Goal: Task Accomplishment & Management: Complete application form

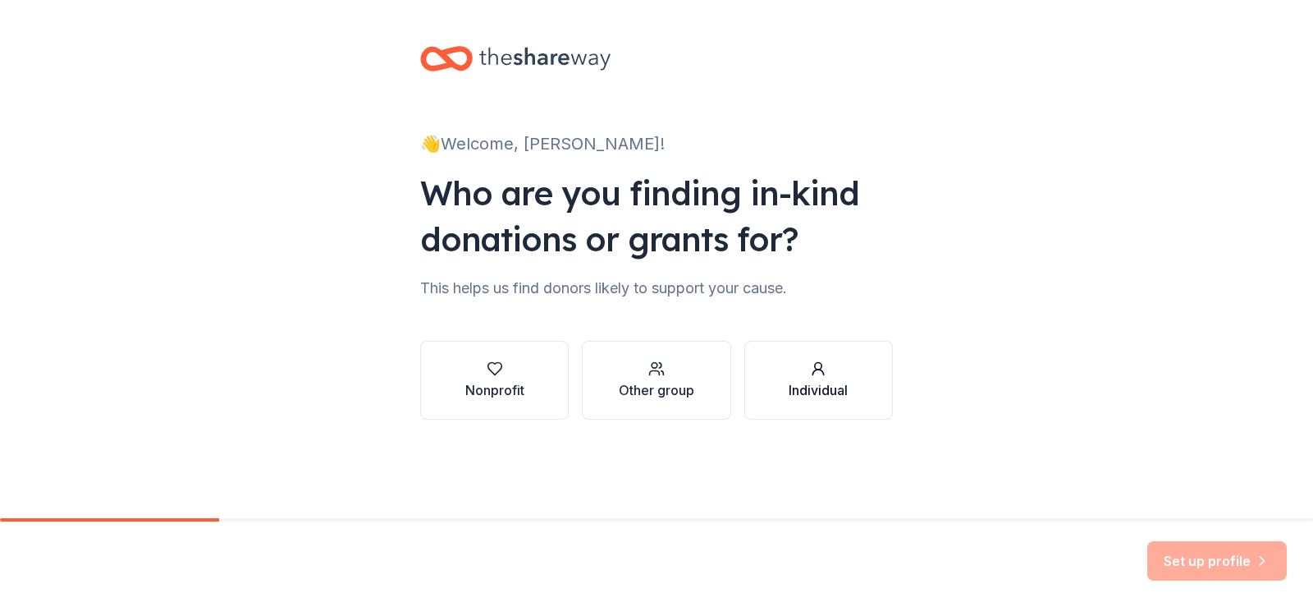
drag, startPoint x: 818, startPoint y: 373, endPoint x: 822, endPoint y: 365, distance: 8.8
click at [822, 365] on icon "button" at bounding box center [818, 368] width 16 height 16
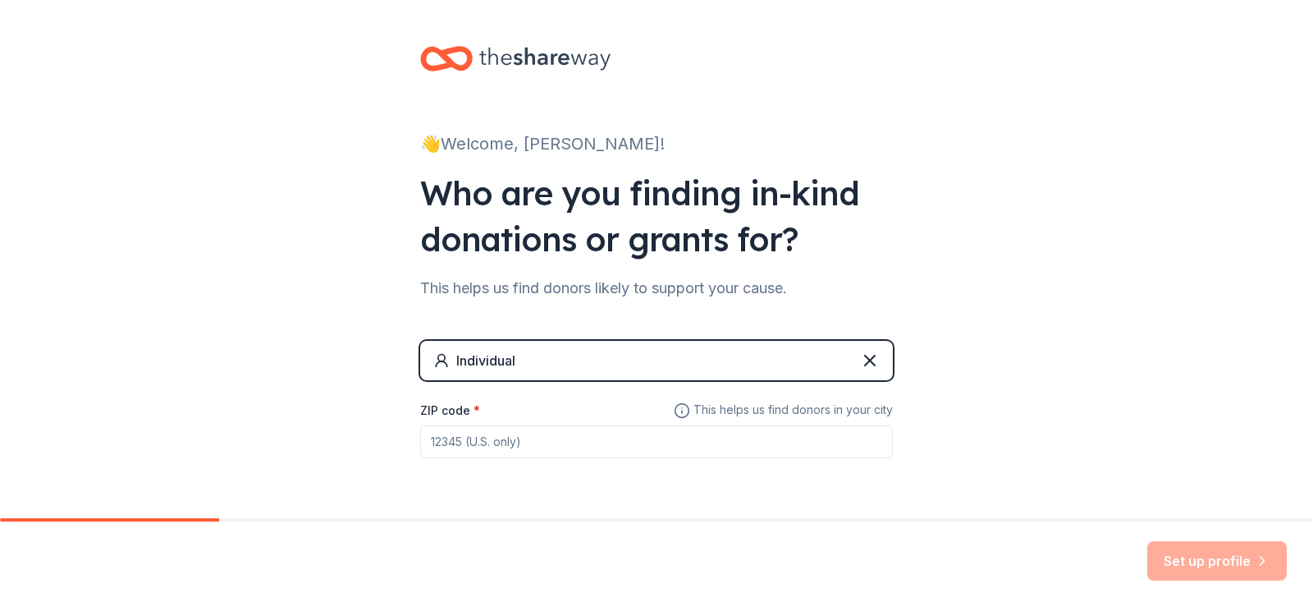
click at [465, 449] on input "ZIP code *" at bounding box center [656, 441] width 473 height 33
type input "52806"
click at [1220, 557] on button "Set up profile" at bounding box center [1217, 560] width 140 height 39
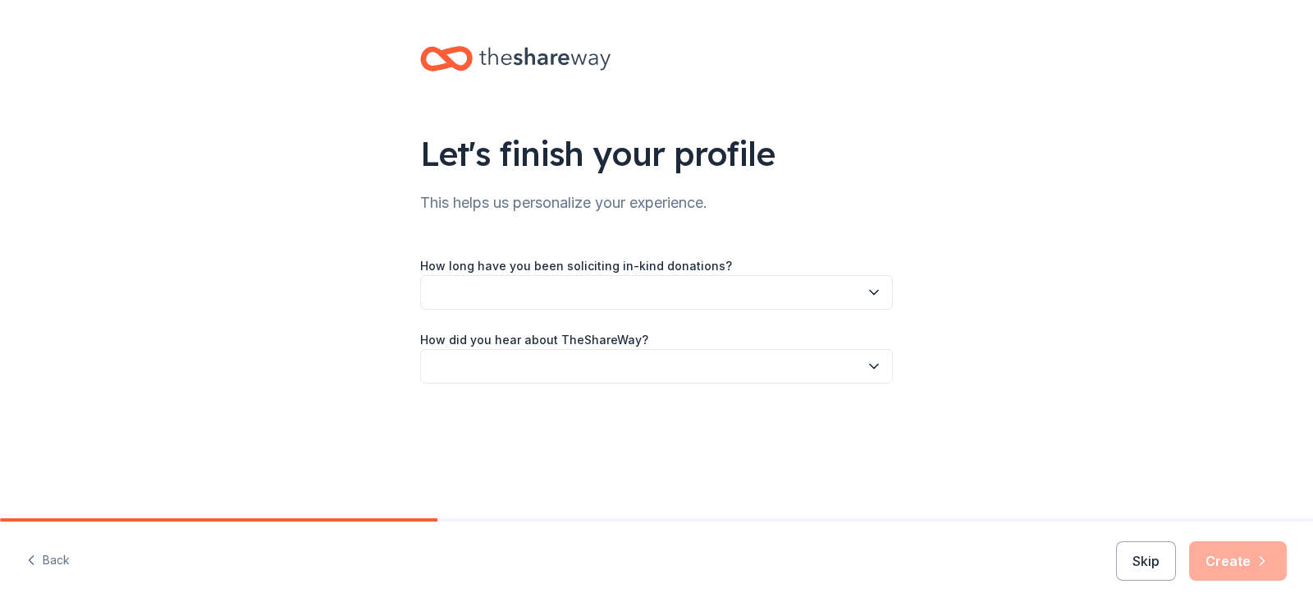
click at [619, 298] on button "button" at bounding box center [656, 292] width 473 height 34
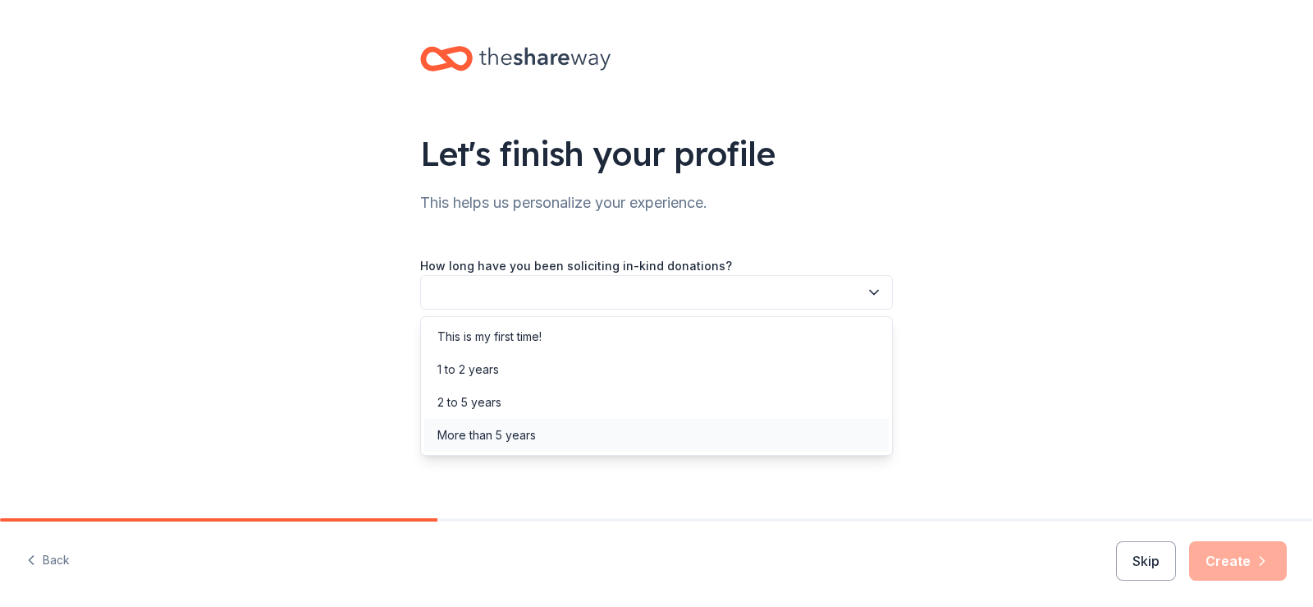
click at [526, 437] on div "More than 5 years" at bounding box center [486, 435] width 98 height 20
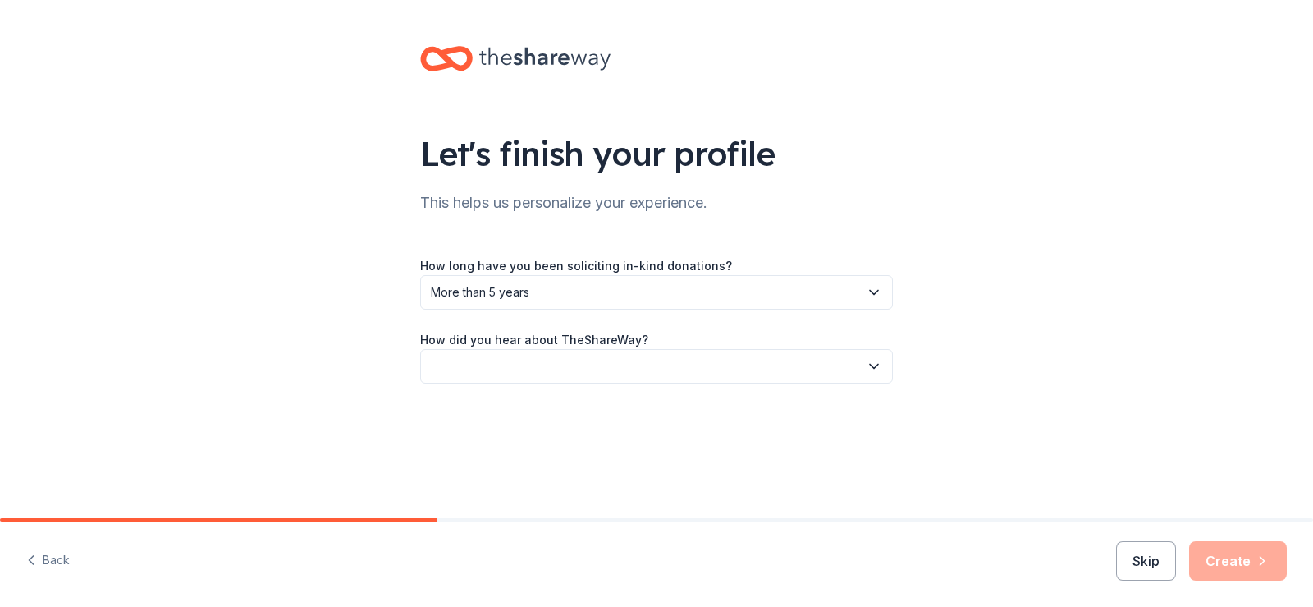
click at [565, 364] on button "button" at bounding box center [656, 366] width 473 height 34
click at [492, 446] on div "Online search" at bounding box center [474, 443] width 75 height 20
click at [1251, 561] on button "Create" at bounding box center [1238, 560] width 98 height 39
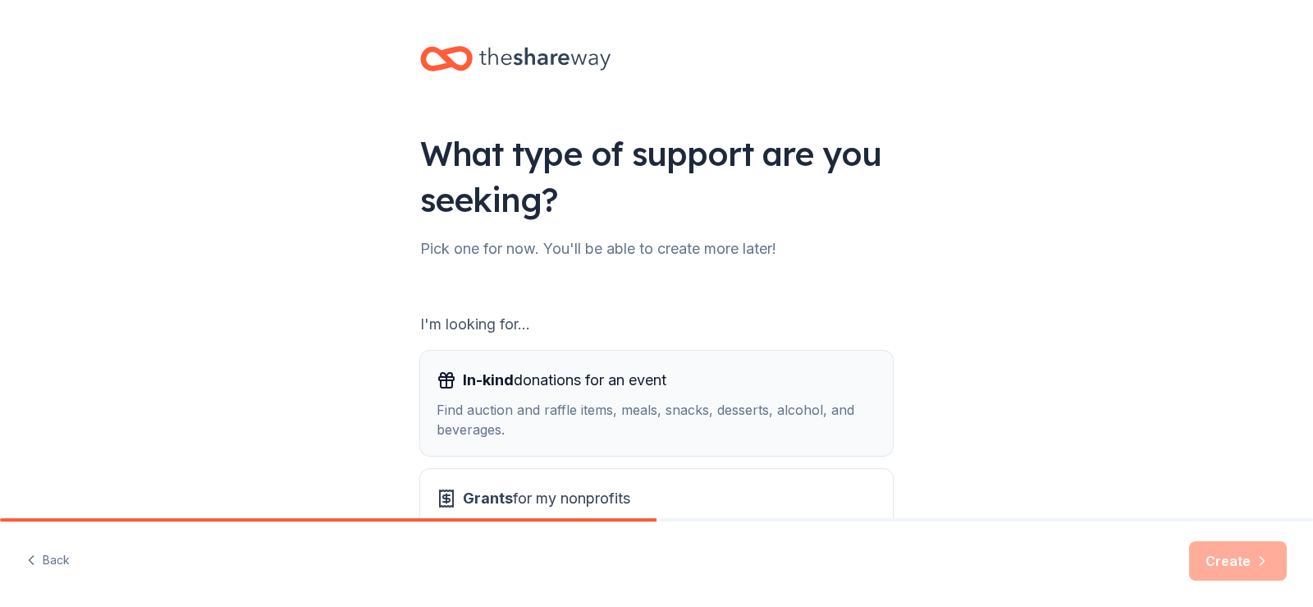
click at [602, 391] on span "In-kind donations for an event" at bounding box center [565, 380] width 204 height 26
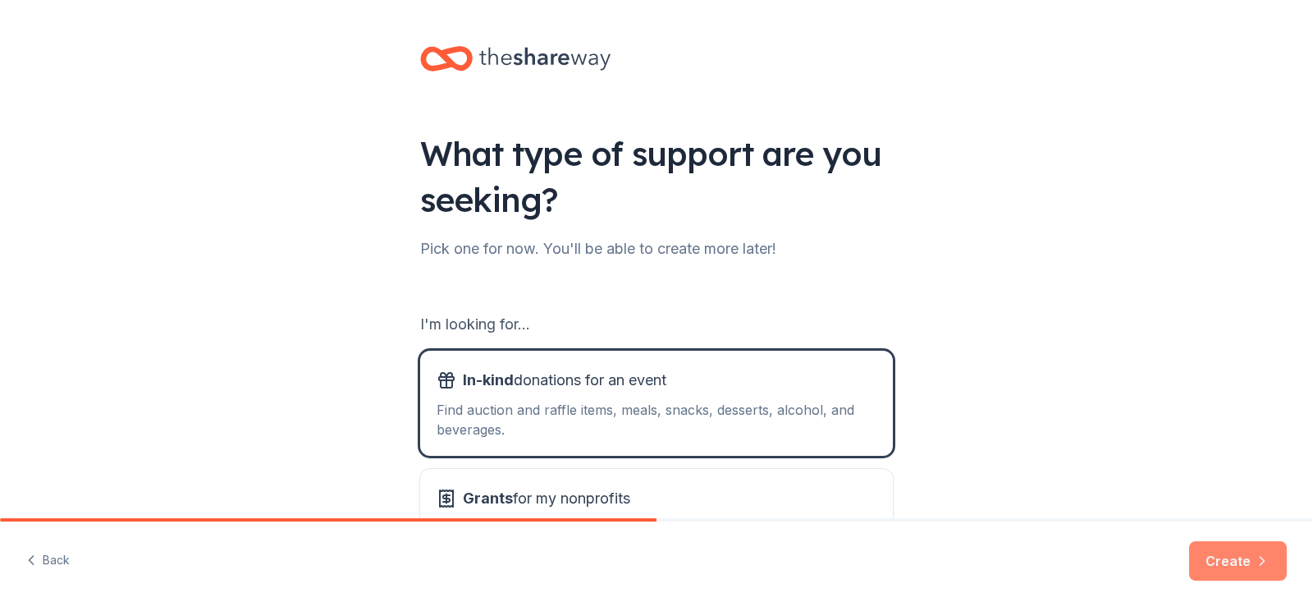
click at [1236, 566] on button "Create" at bounding box center [1238, 560] width 98 height 39
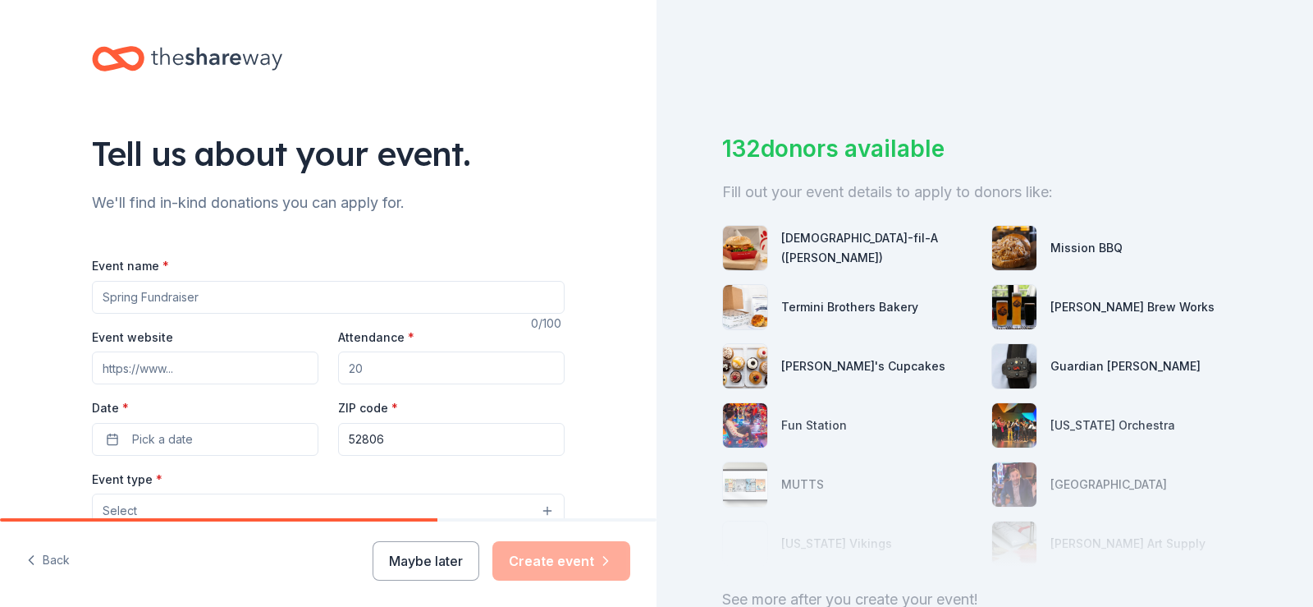
drag, startPoint x: 208, startPoint y: 299, endPoint x: 97, endPoint y: 297, distance: 110.8
click at [97, 297] on input "Event name *" at bounding box center [328, 297] width 473 height 33
type input "Bowling for Boobies"
type input "1"
type input "200"
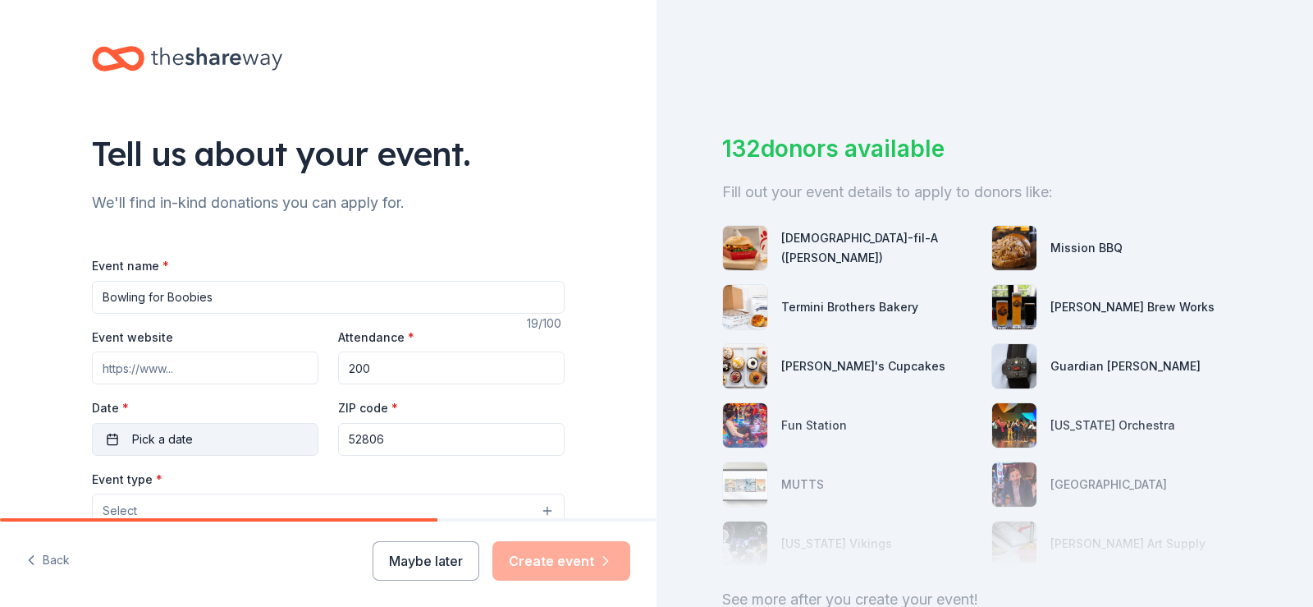
click at [108, 439] on button "Pick a date" at bounding box center [205, 439] width 227 height 33
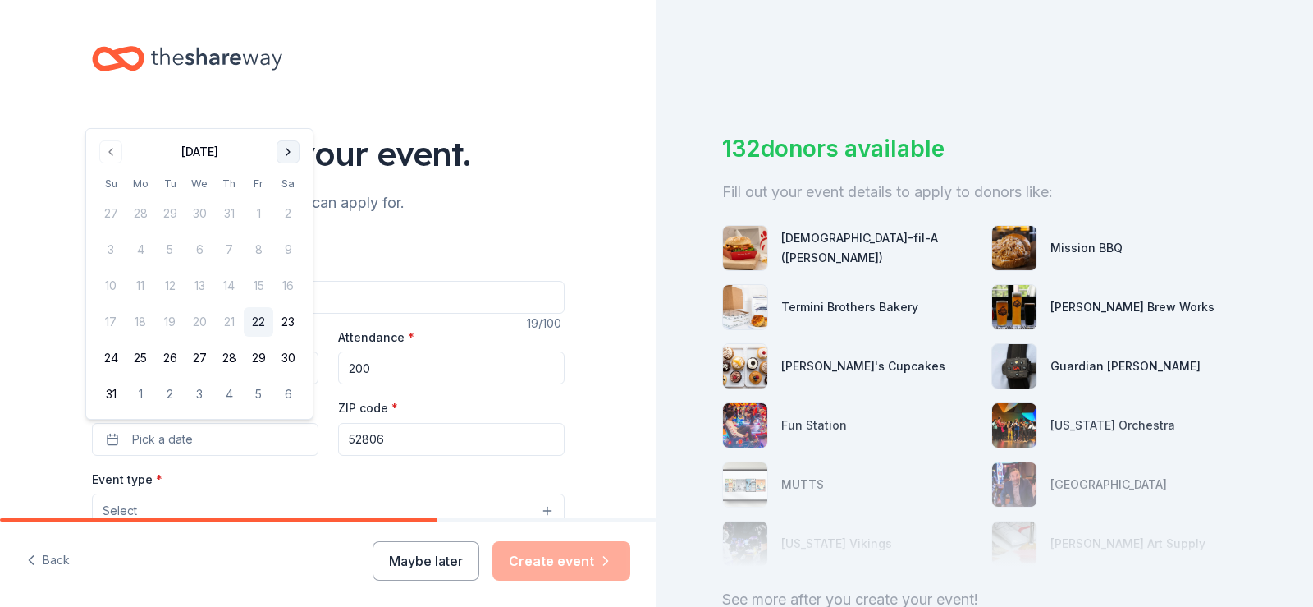
click at [284, 149] on button "Go to next month" at bounding box center [288, 151] width 23 height 23
click at [287, 182] on button "Go to next month" at bounding box center [288, 187] width 23 height 23
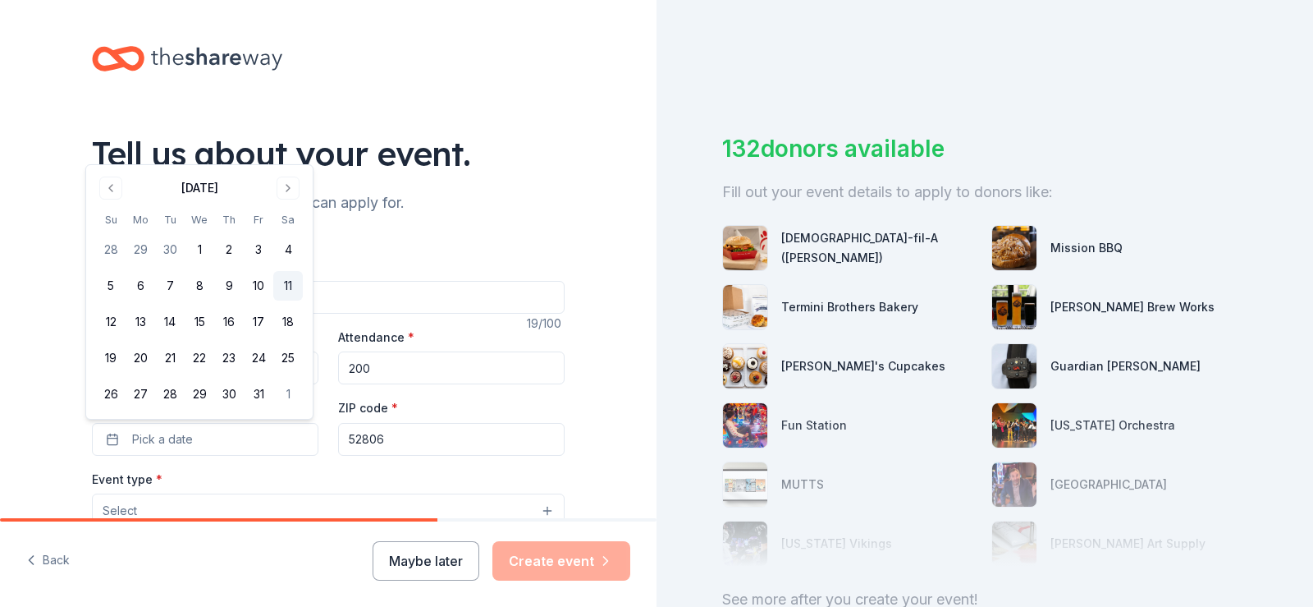
click at [286, 281] on button "11" at bounding box center [288, 286] width 30 height 30
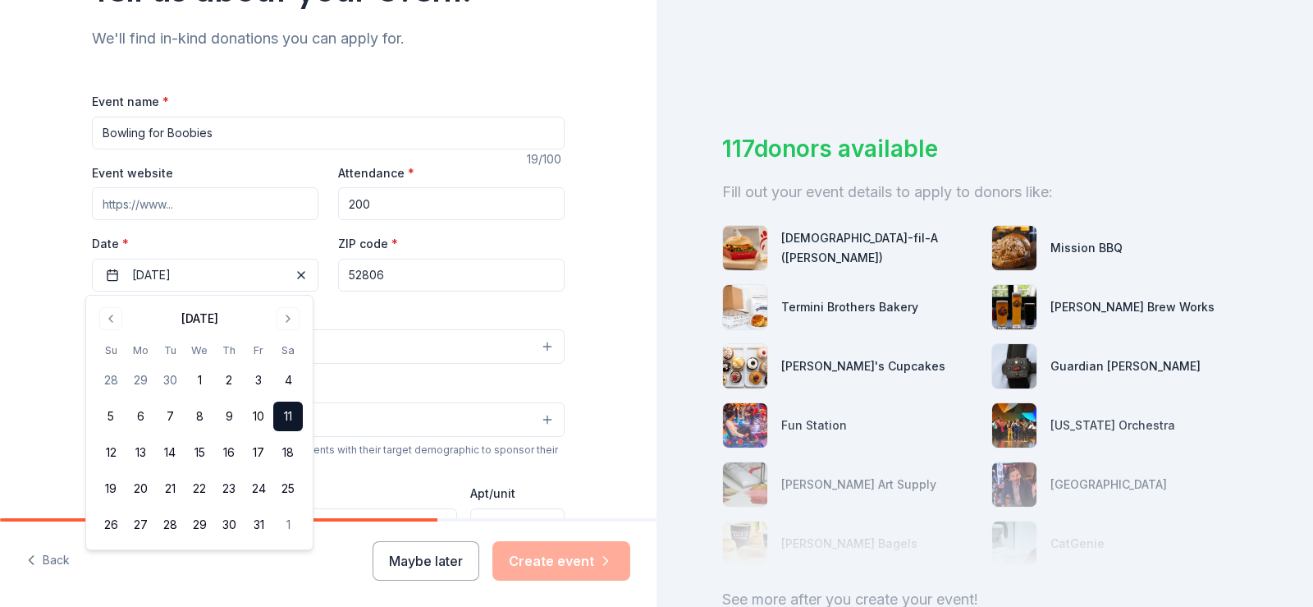
click at [395, 327] on div "Event type * Select" at bounding box center [328, 334] width 473 height 60
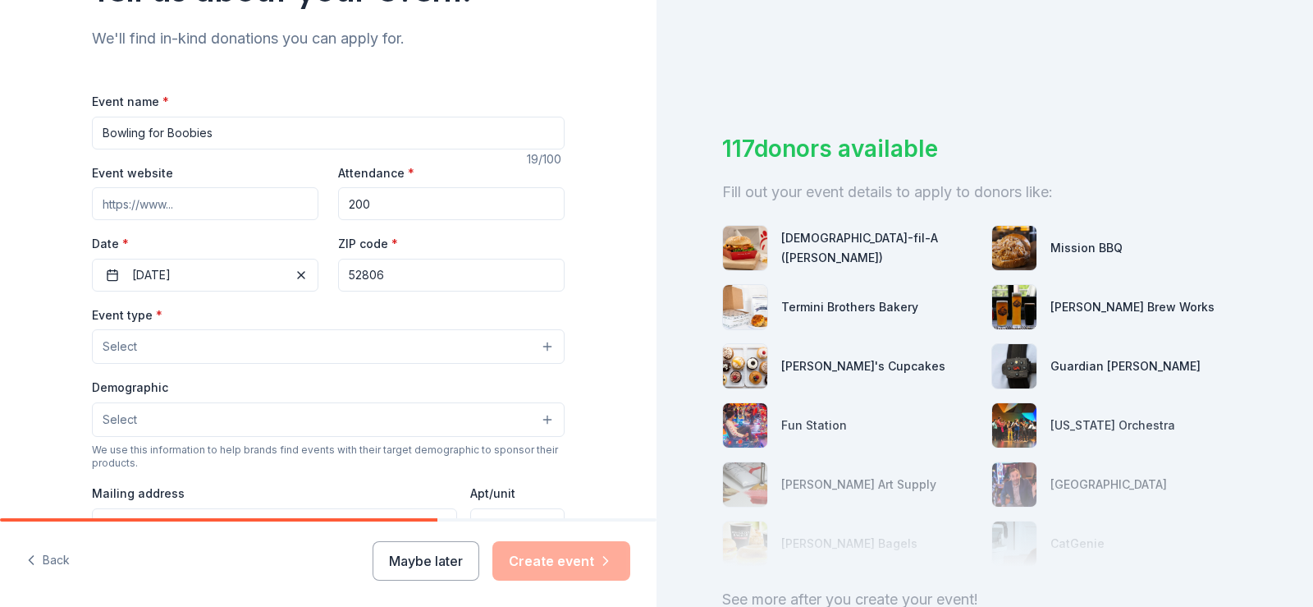
click at [248, 339] on button "Select" at bounding box center [328, 346] width 473 height 34
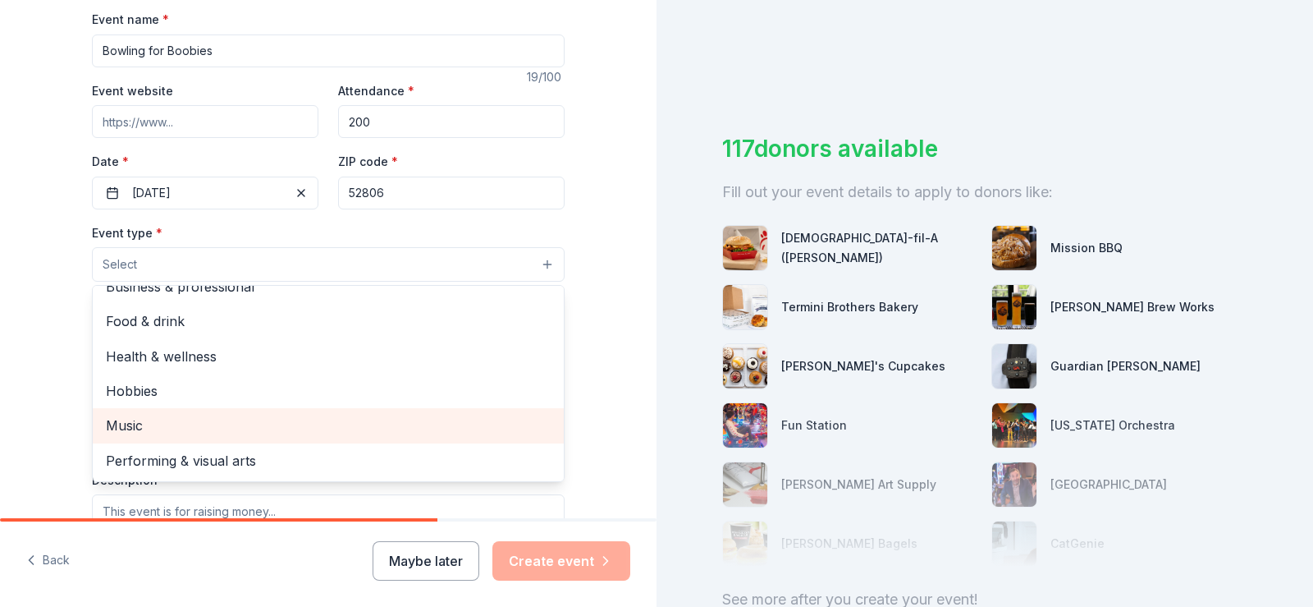
scroll to position [0, 0]
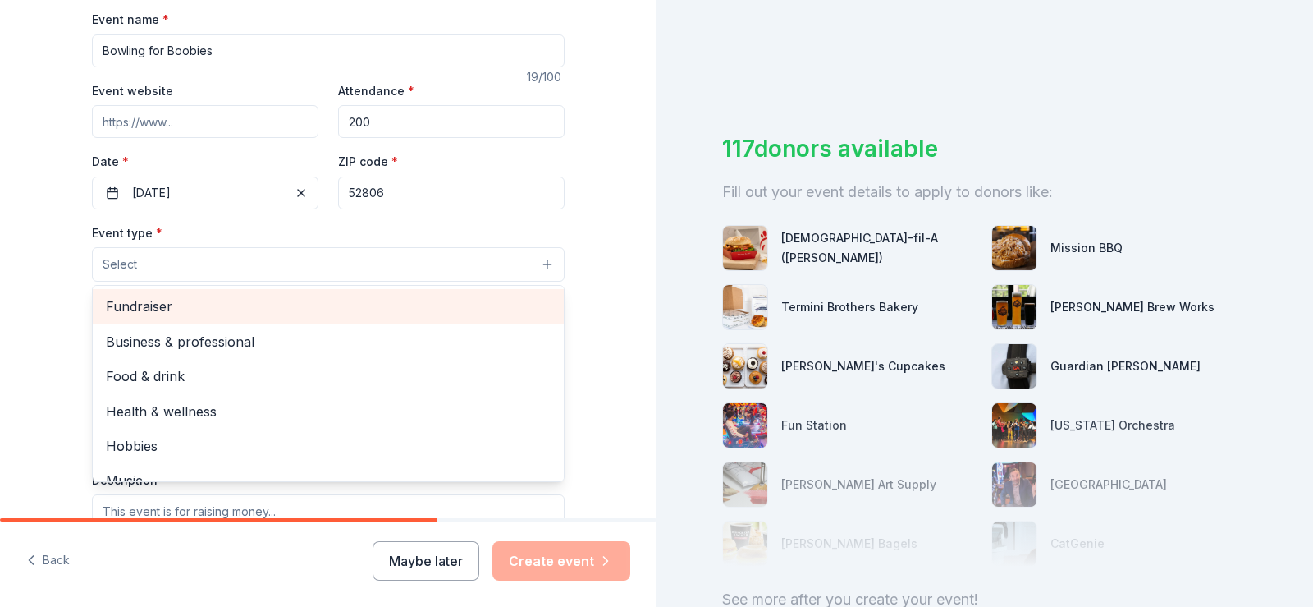
click at [124, 309] on span "Fundraiser" at bounding box center [328, 305] width 445 height 21
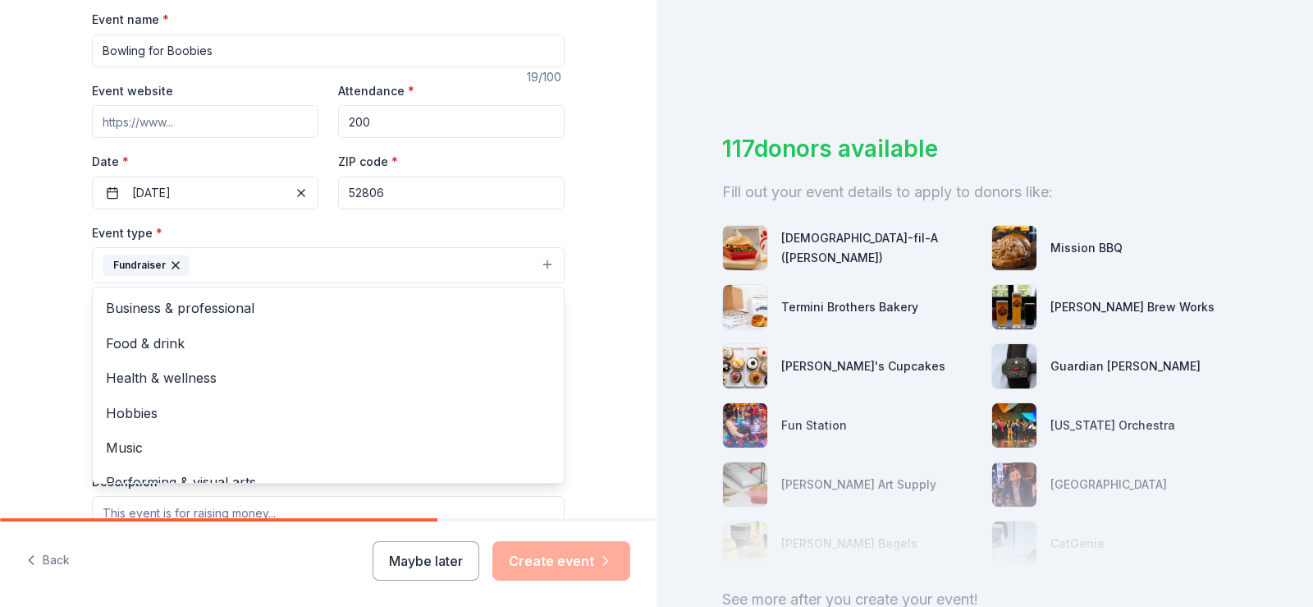
click at [43, 369] on div "Tell us about your event. We'll find in-kind donations you can apply for. Event…" at bounding box center [328, 301] width 657 height 1094
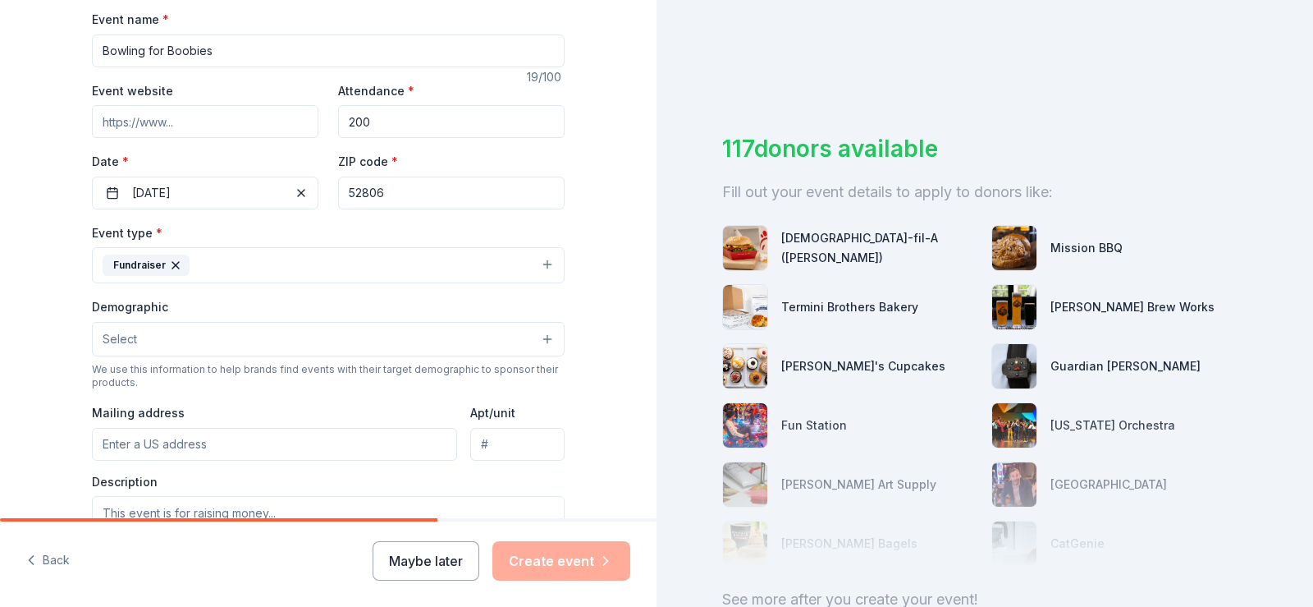
click at [163, 349] on button "Select" at bounding box center [328, 339] width 473 height 34
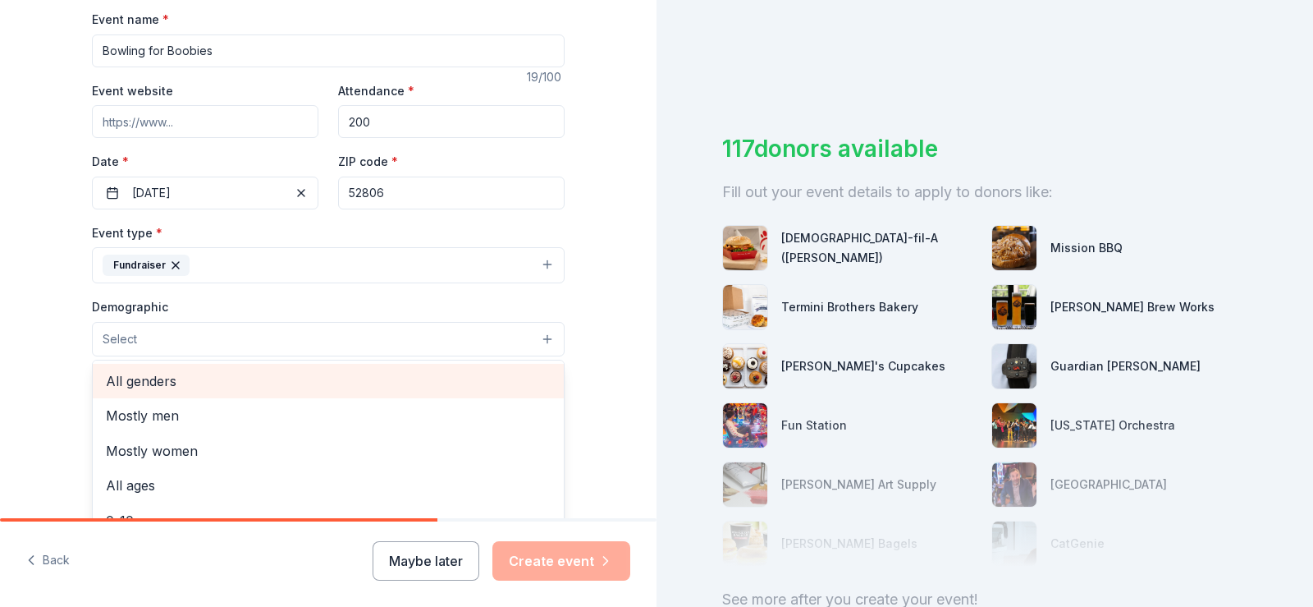
click at [135, 379] on span "All genders" at bounding box center [328, 380] width 445 height 21
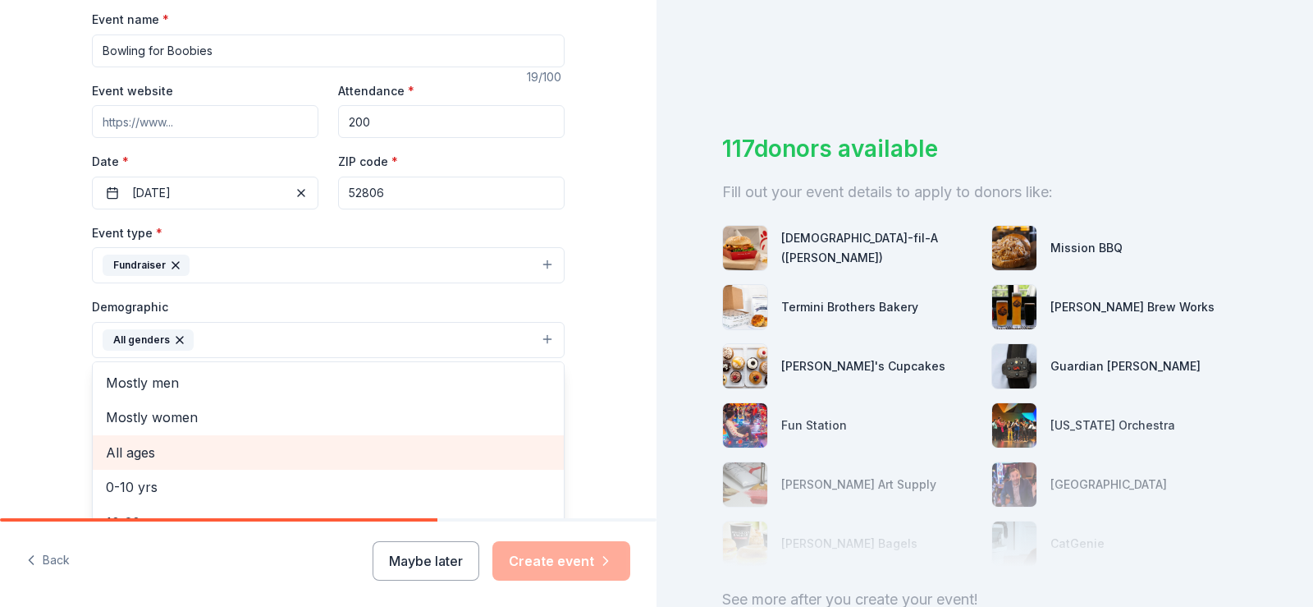
click at [137, 460] on span "All ages" at bounding box center [328, 452] width 445 height 21
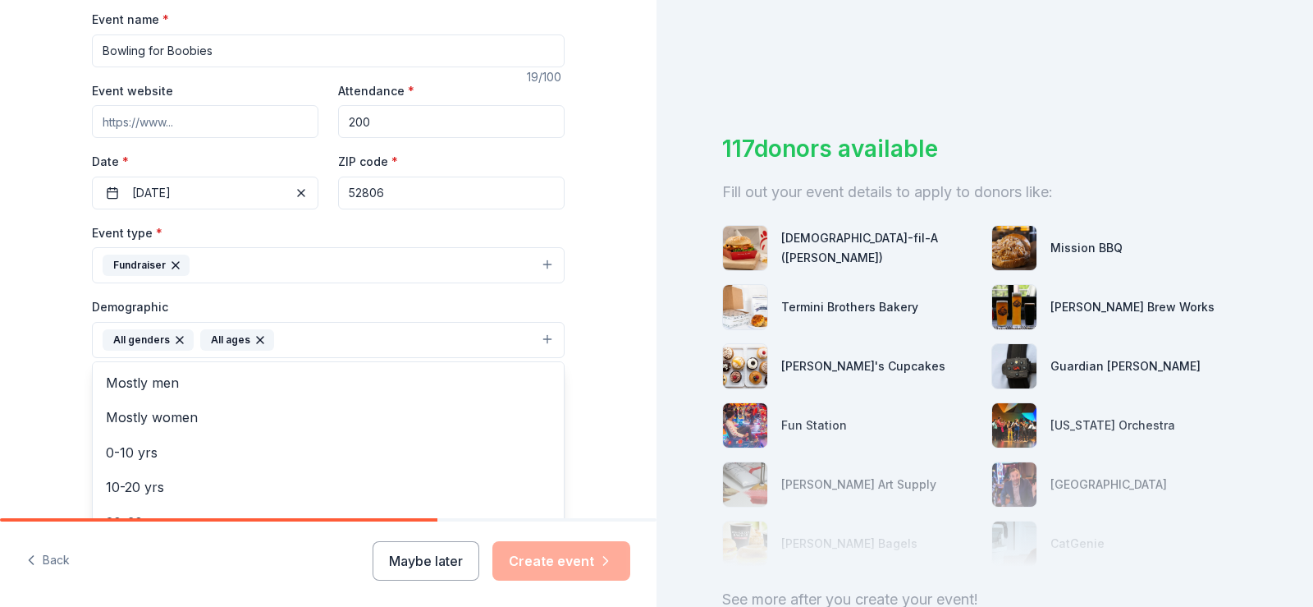
click at [45, 412] on div "Tell us about your event. We'll find in-kind donations you can apply for. Event…" at bounding box center [328, 302] width 657 height 1096
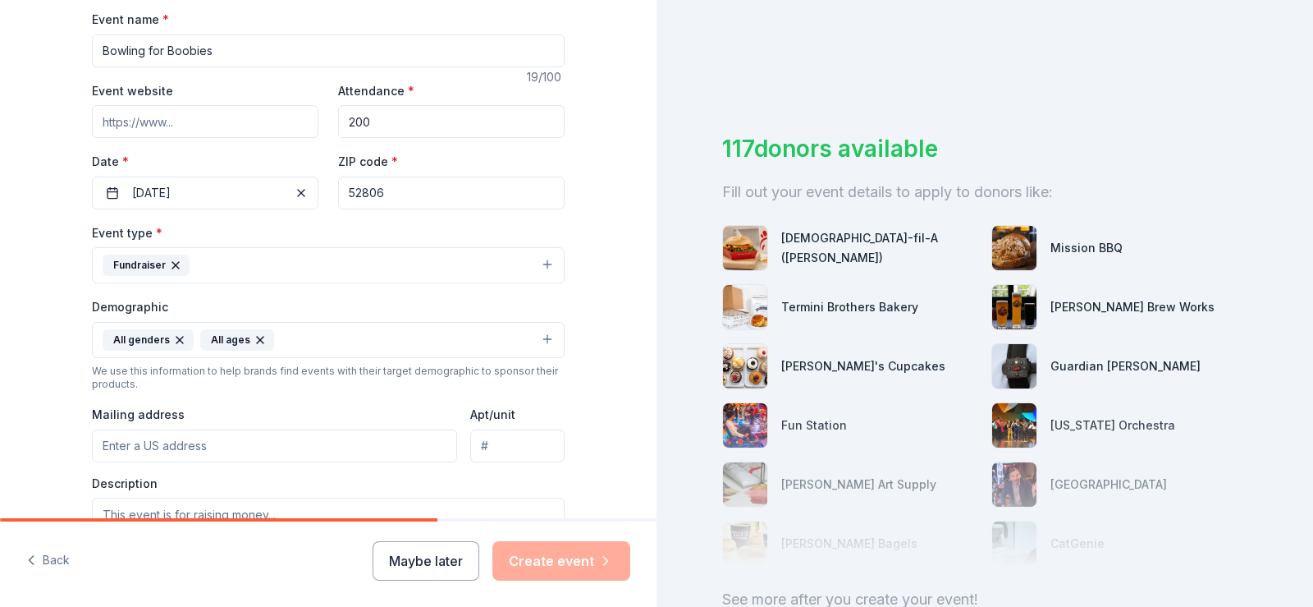
click at [256, 443] on input "Mailing address" at bounding box center [274, 445] width 365 height 33
type input "11590 Iowa 22, Davenport, IA, 52804"
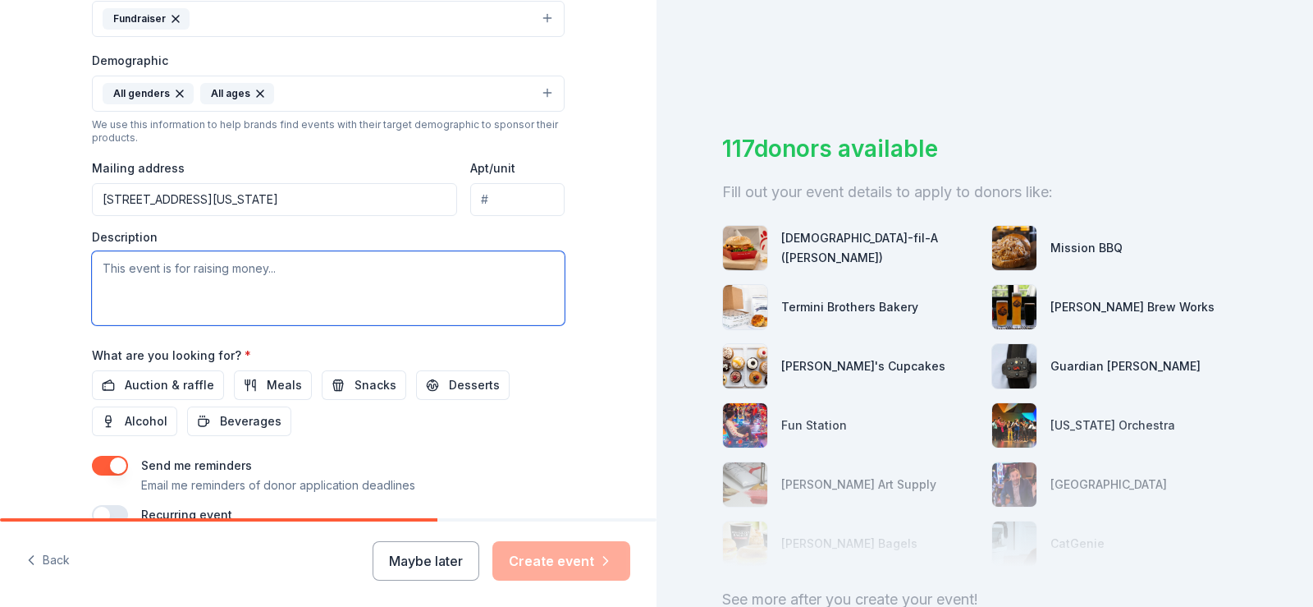
click at [280, 272] on textarea at bounding box center [328, 288] width 473 height 74
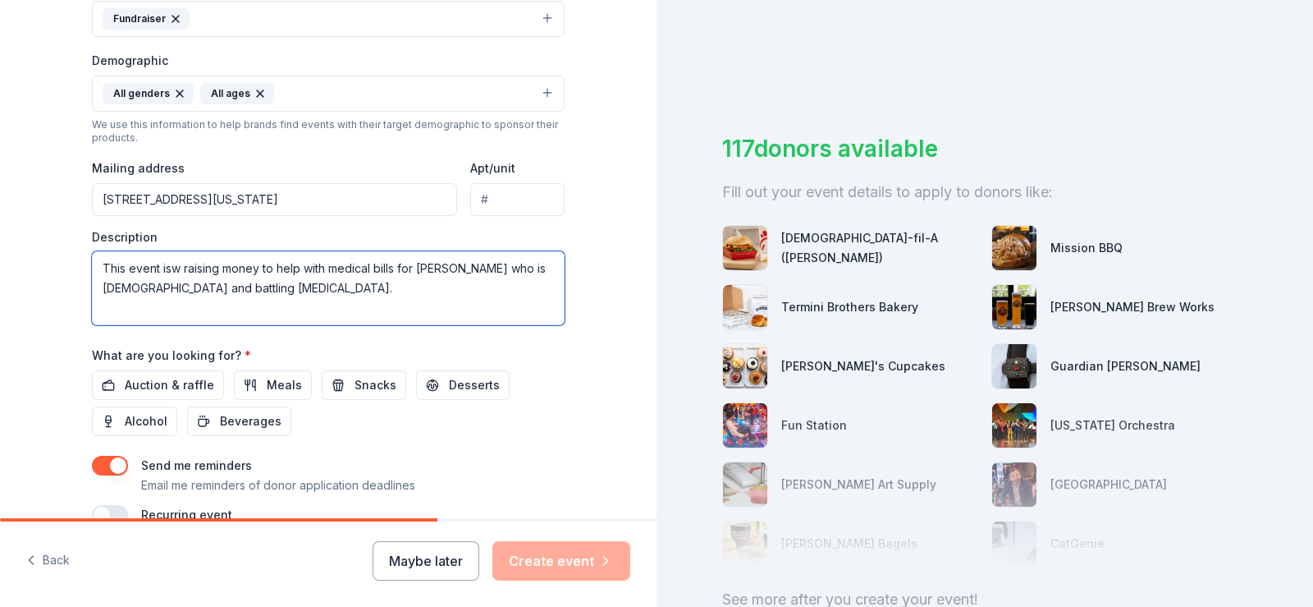
click at [172, 269] on textarea "This event isw raising money to help with medical bills for Lili Davis who is 9…" at bounding box center [328, 288] width 473 height 74
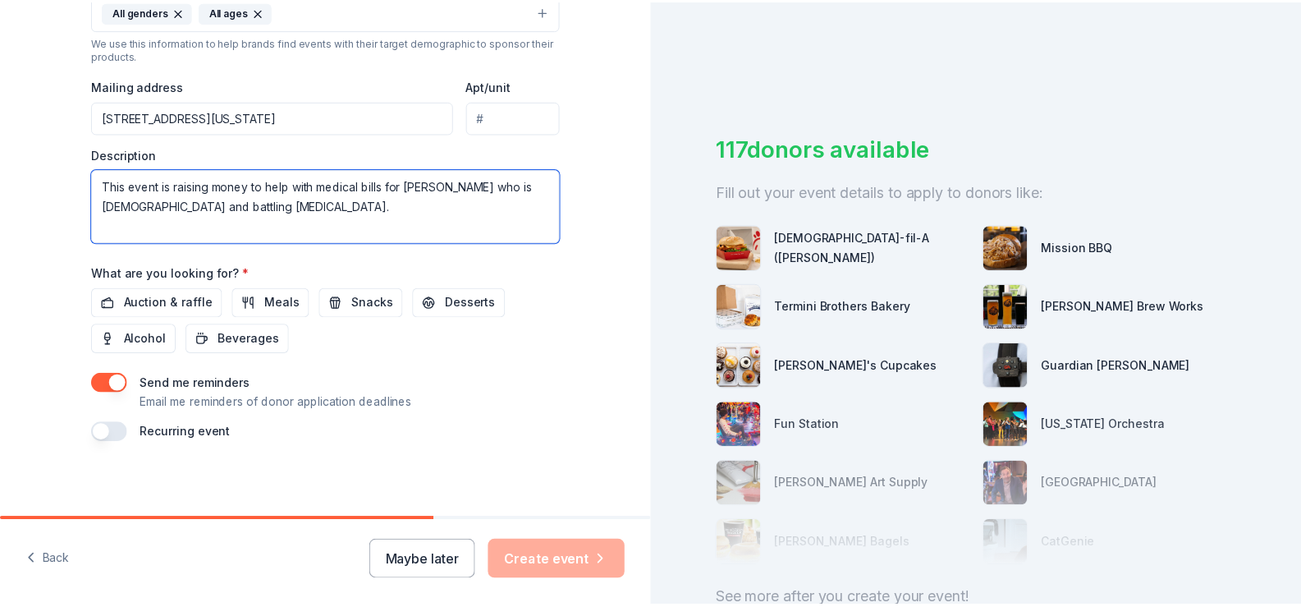
scroll to position [578, 0]
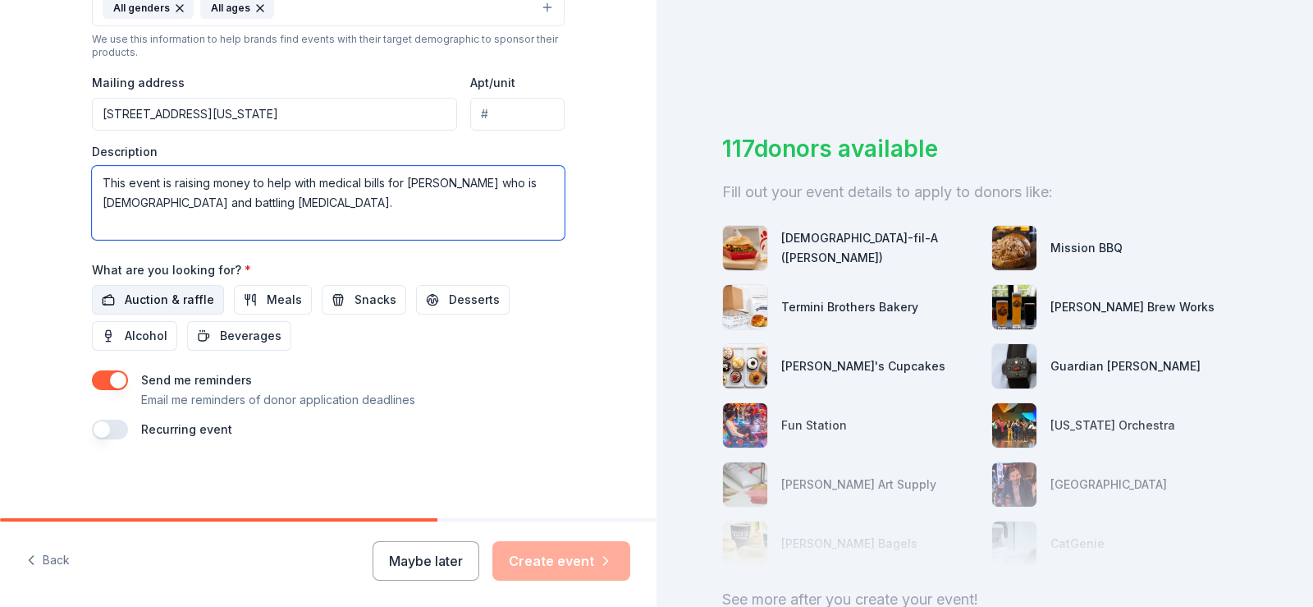
type textarea "This event is raising money to help with medical bills for Lili Davis who is 9 …"
click at [158, 293] on span "Auction & raffle" at bounding box center [169, 300] width 89 height 20
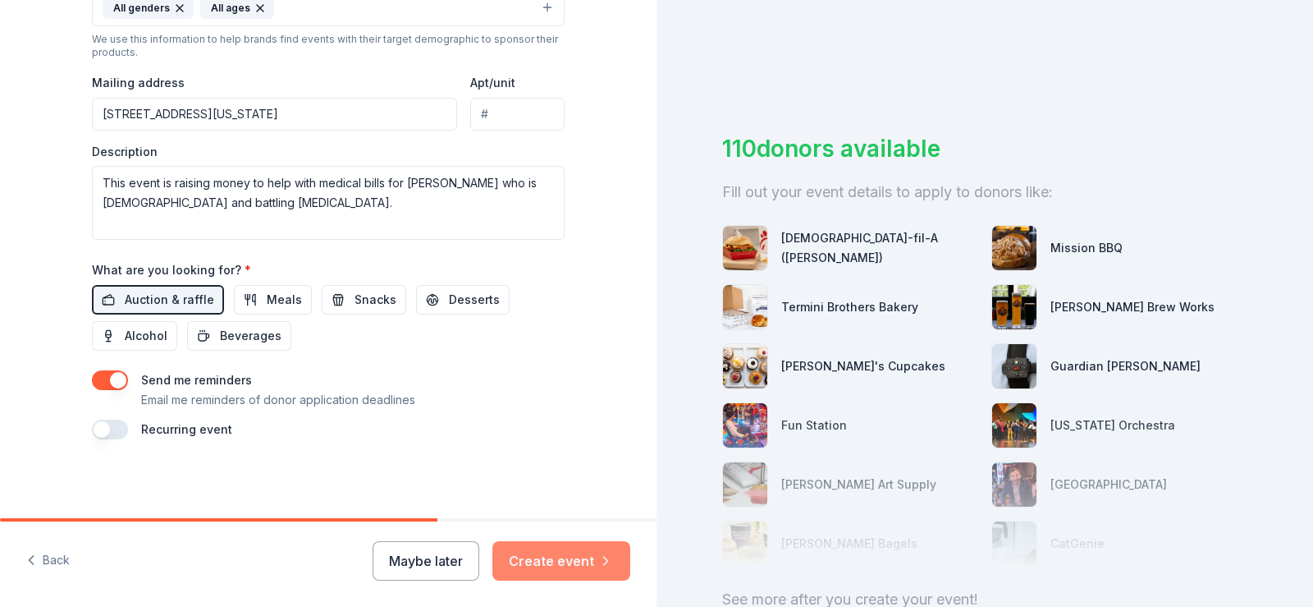
click at [556, 560] on button "Create event" at bounding box center [561, 560] width 138 height 39
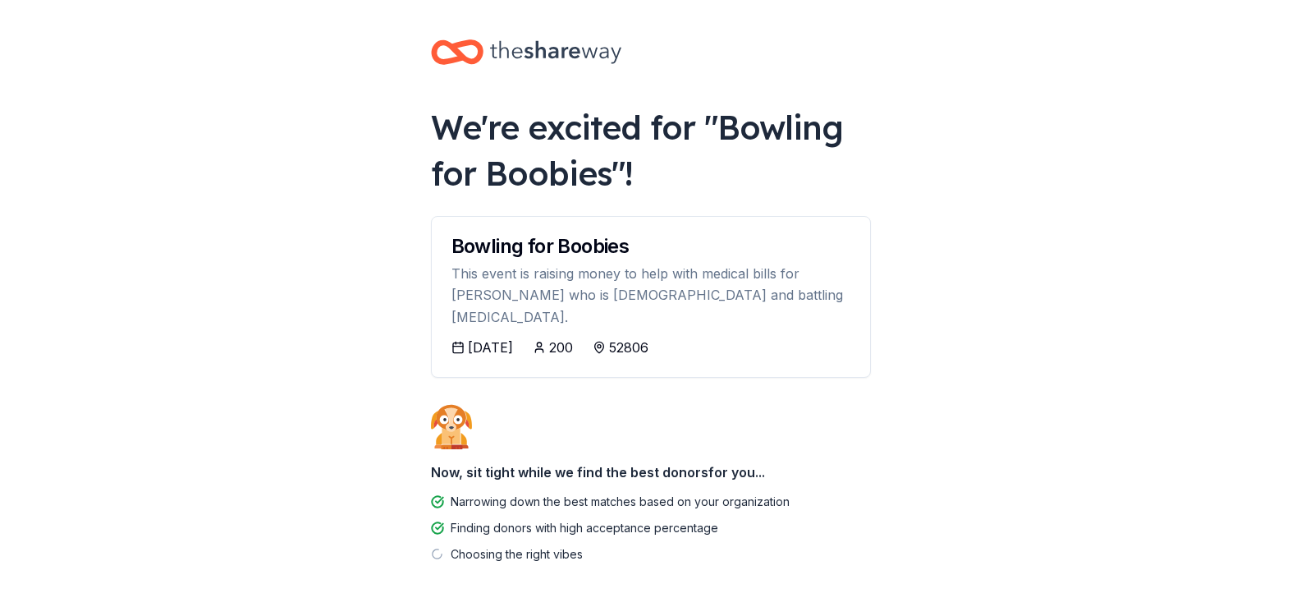
scroll to position [43, 0]
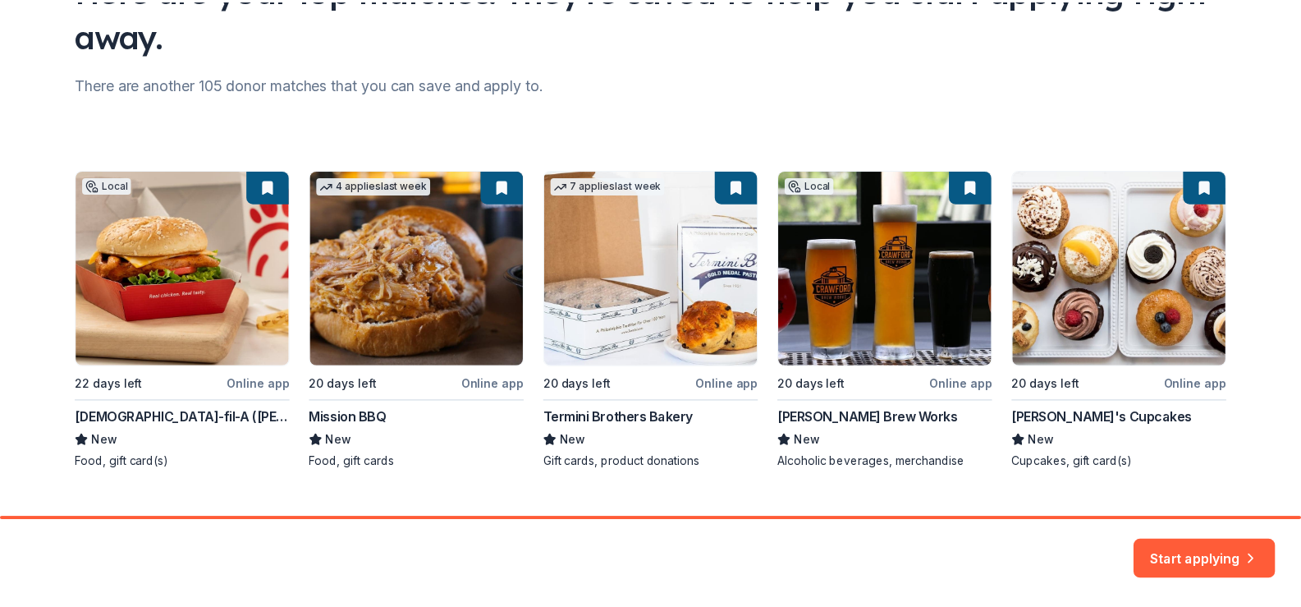
scroll to position [195, 0]
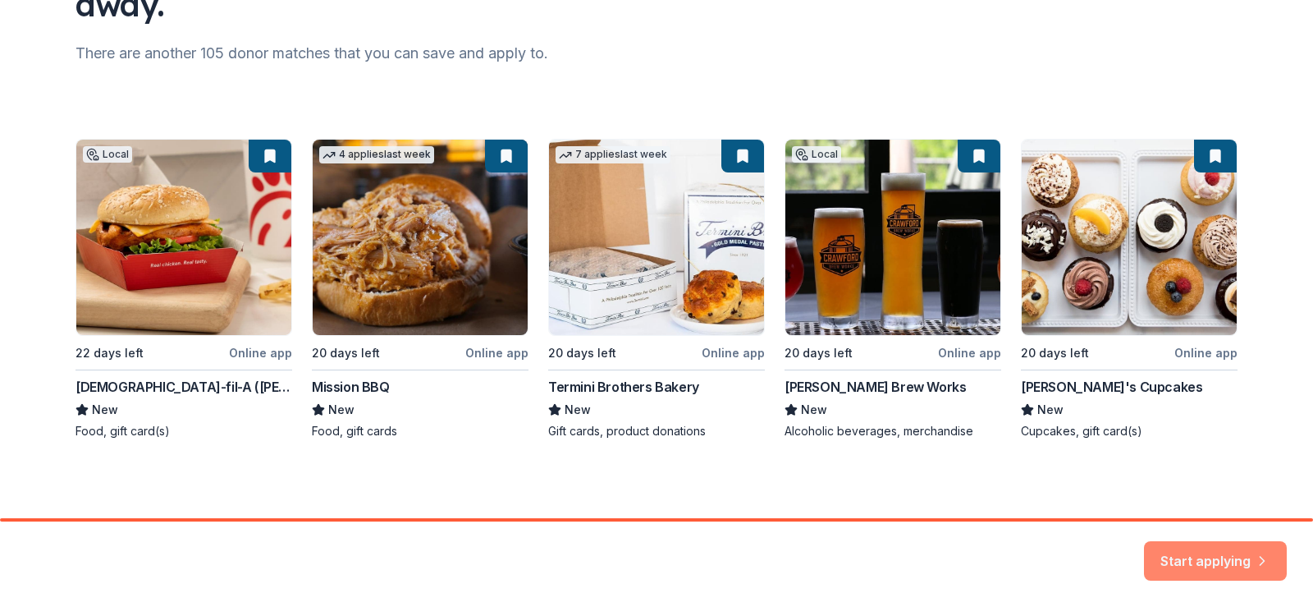
click at [1213, 556] on button "Start applying" at bounding box center [1215, 550] width 143 height 39
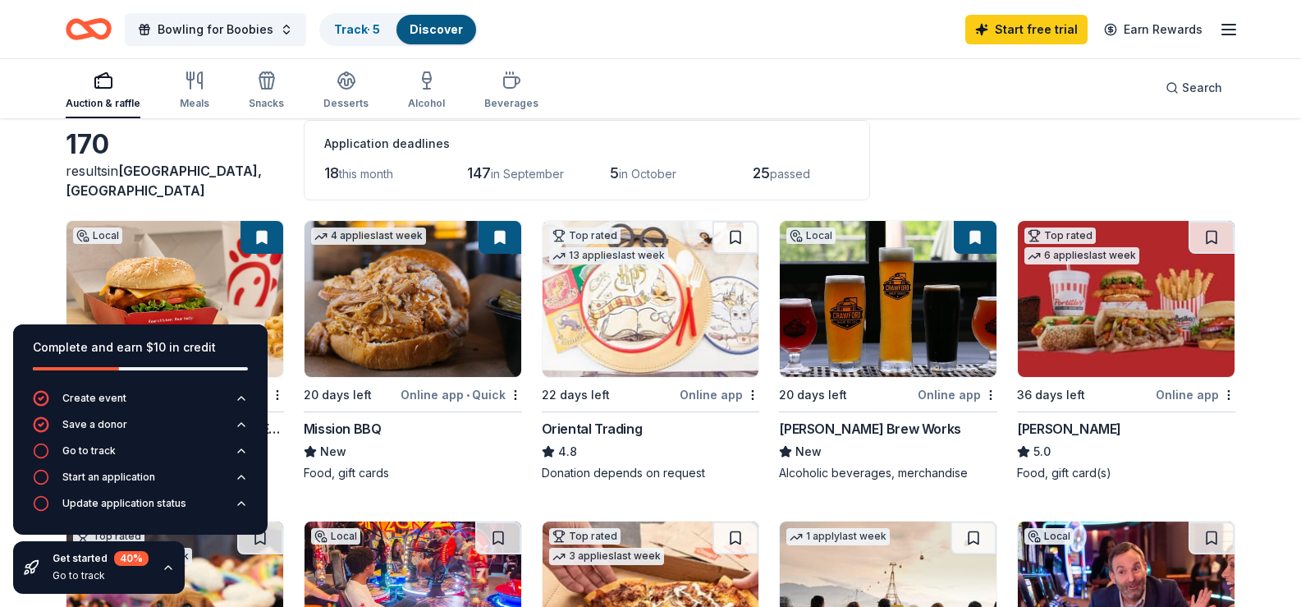
scroll to position [164, 0]
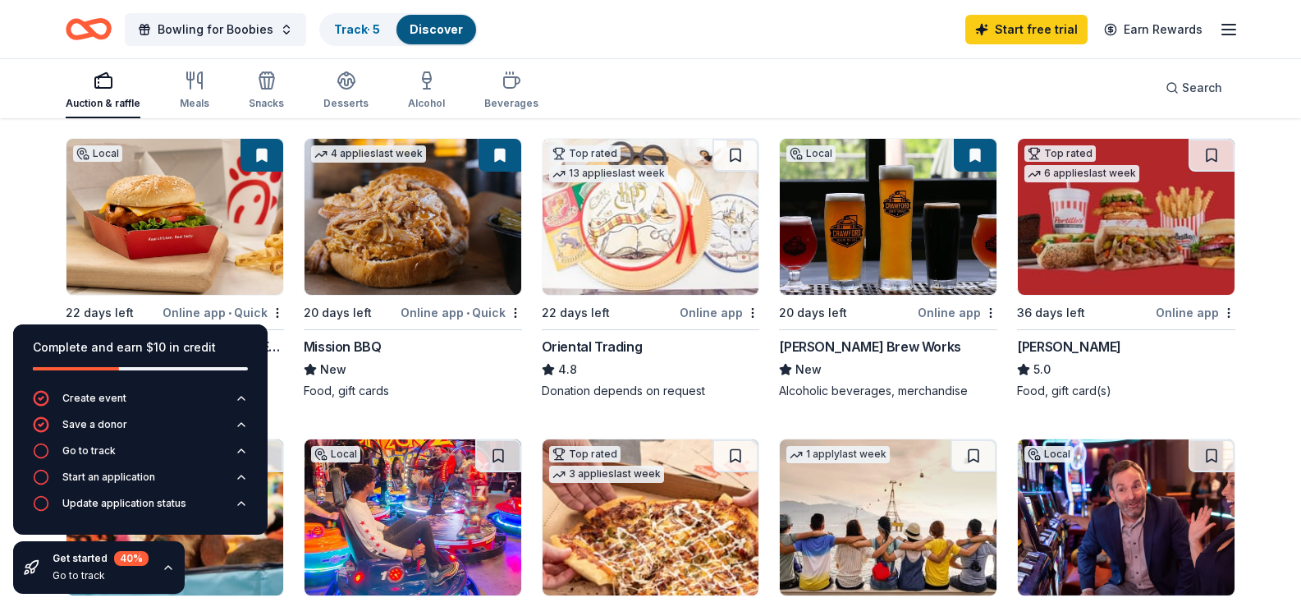
click at [489, 323] on div "Online app • Quick" at bounding box center [461, 312] width 121 height 21
click at [1185, 323] on div "Online app" at bounding box center [1196, 312] width 80 height 21
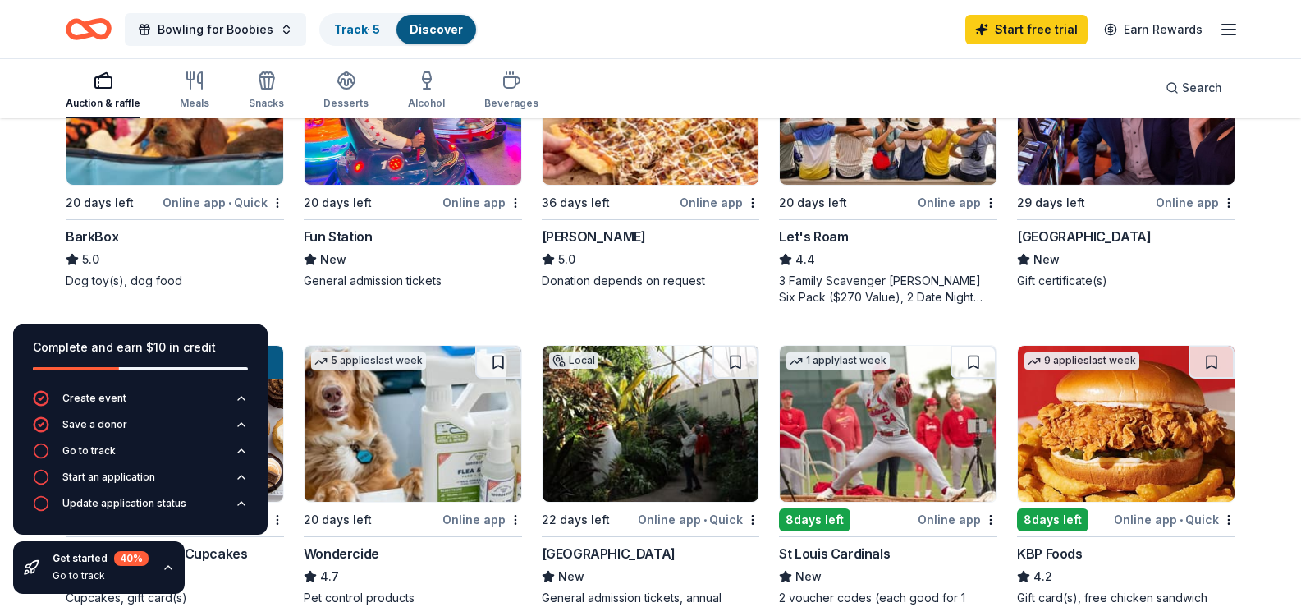
scroll to position [492, 0]
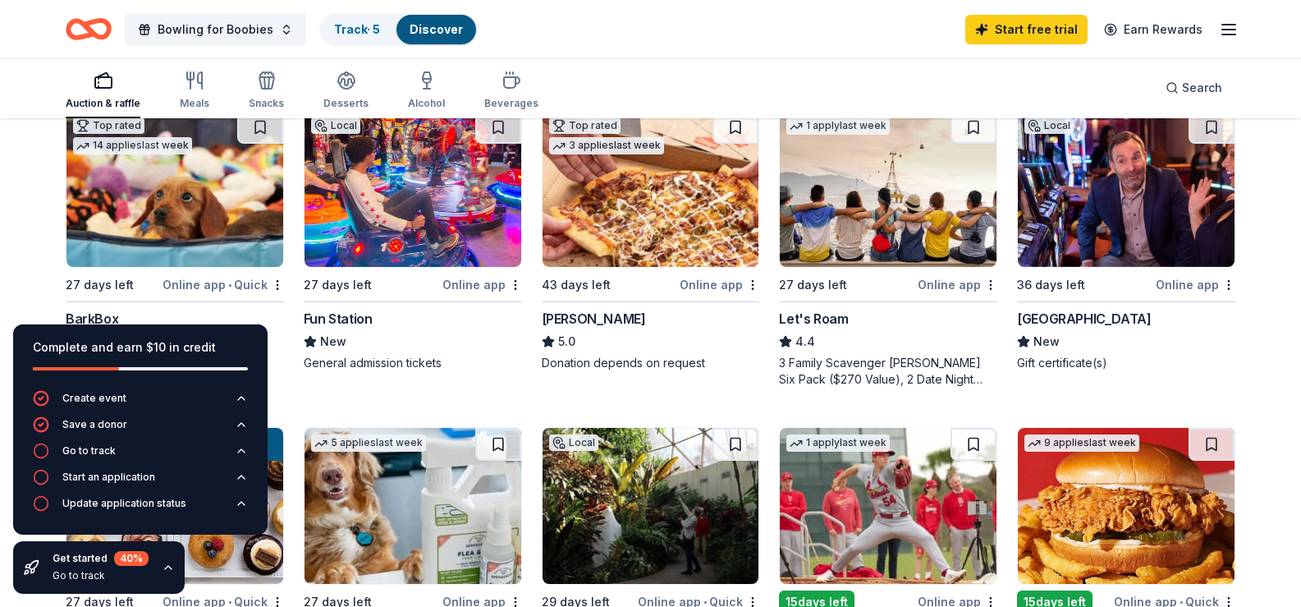
click at [483, 295] on div "Online app" at bounding box center [482, 284] width 80 height 21
click at [708, 295] on div "Online app" at bounding box center [720, 284] width 80 height 21
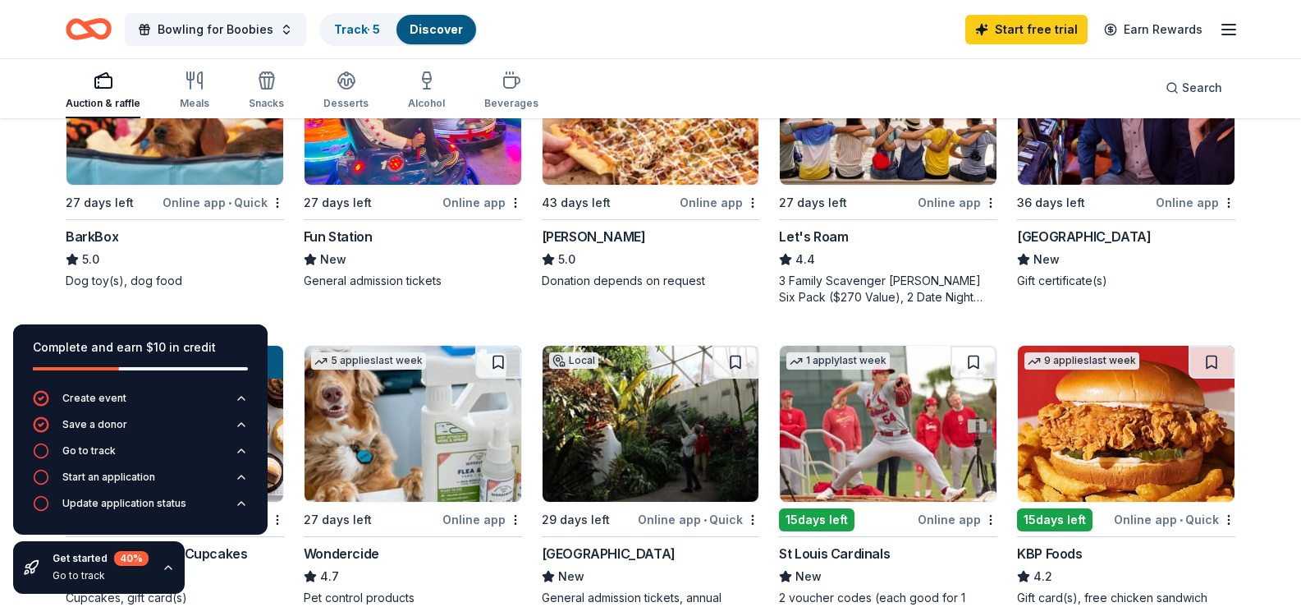
click at [1174, 213] on div "Online app" at bounding box center [1196, 202] width 80 height 21
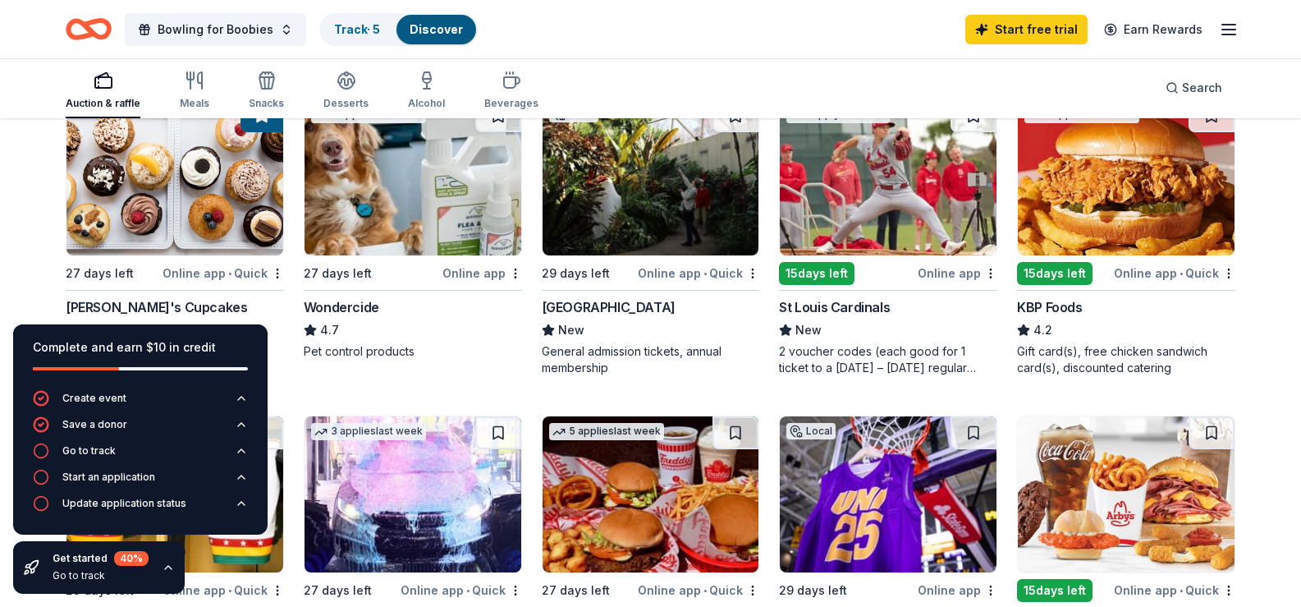
scroll to position [985, 0]
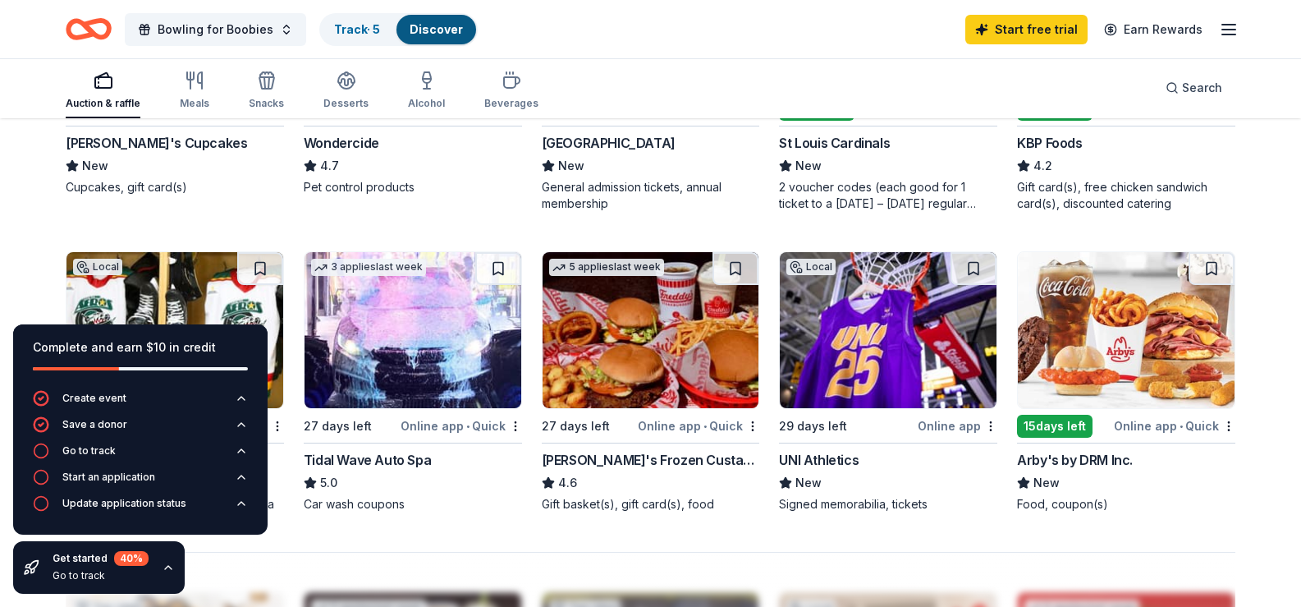
click at [937, 119] on div "Online app" at bounding box center [958, 108] width 80 height 21
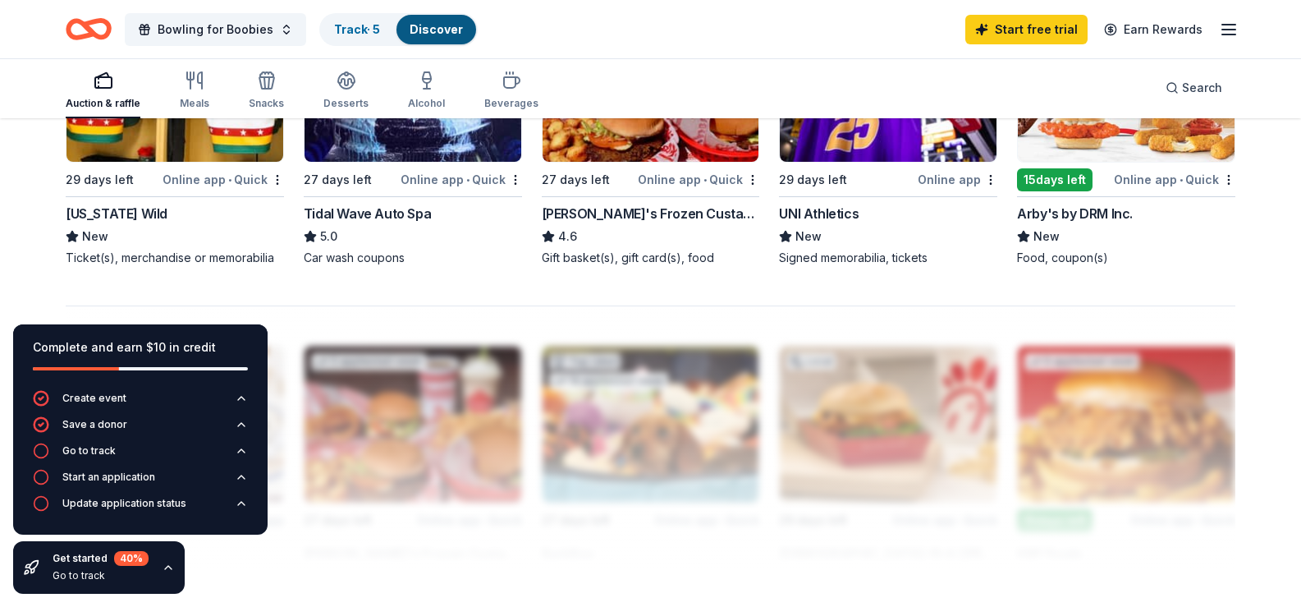
scroll to position [1149, 0]
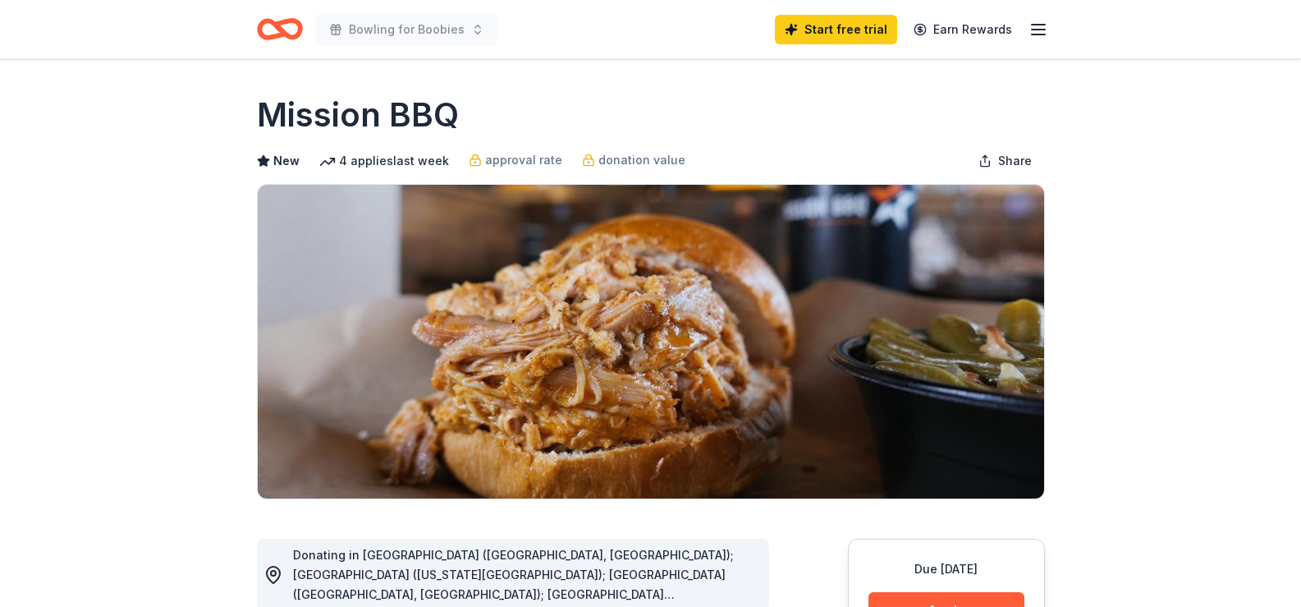
scroll to position [246, 0]
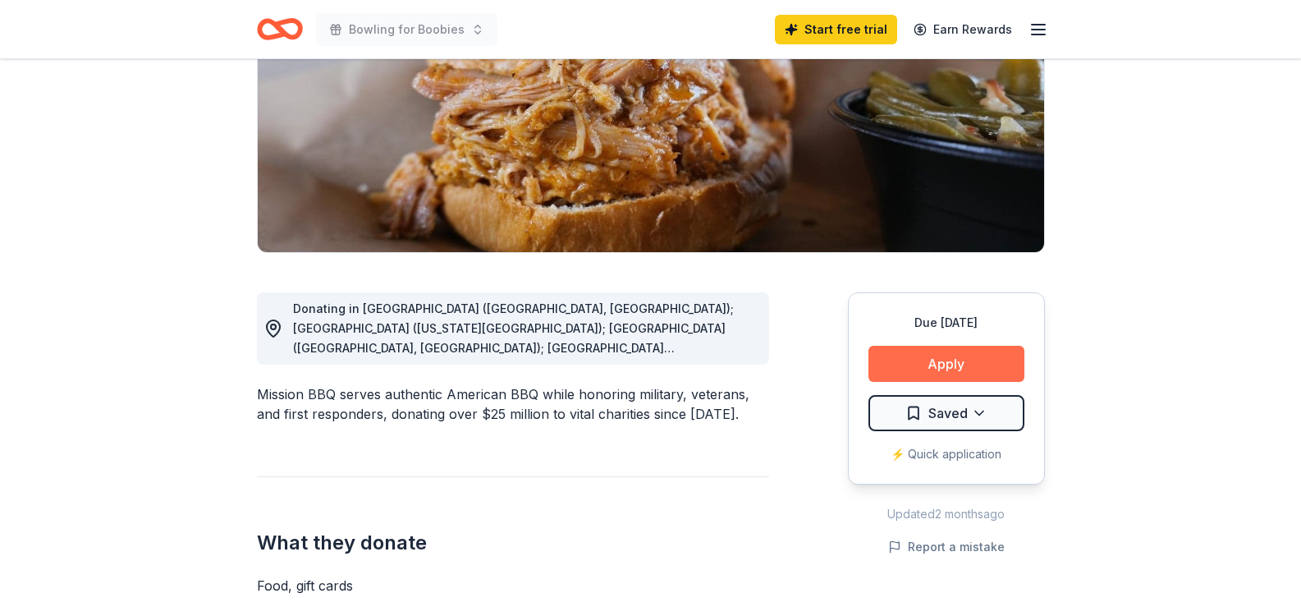
click at [940, 365] on button "Apply" at bounding box center [946, 364] width 156 height 36
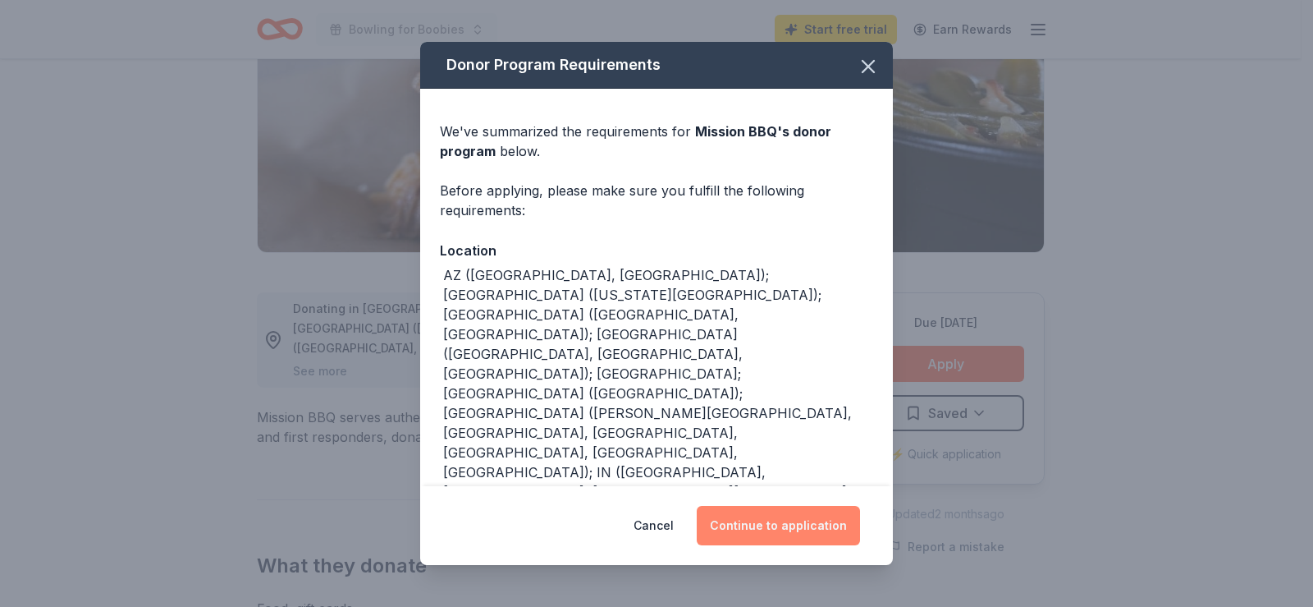
click at [776, 519] on button "Continue to application" at bounding box center [778, 525] width 163 height 39
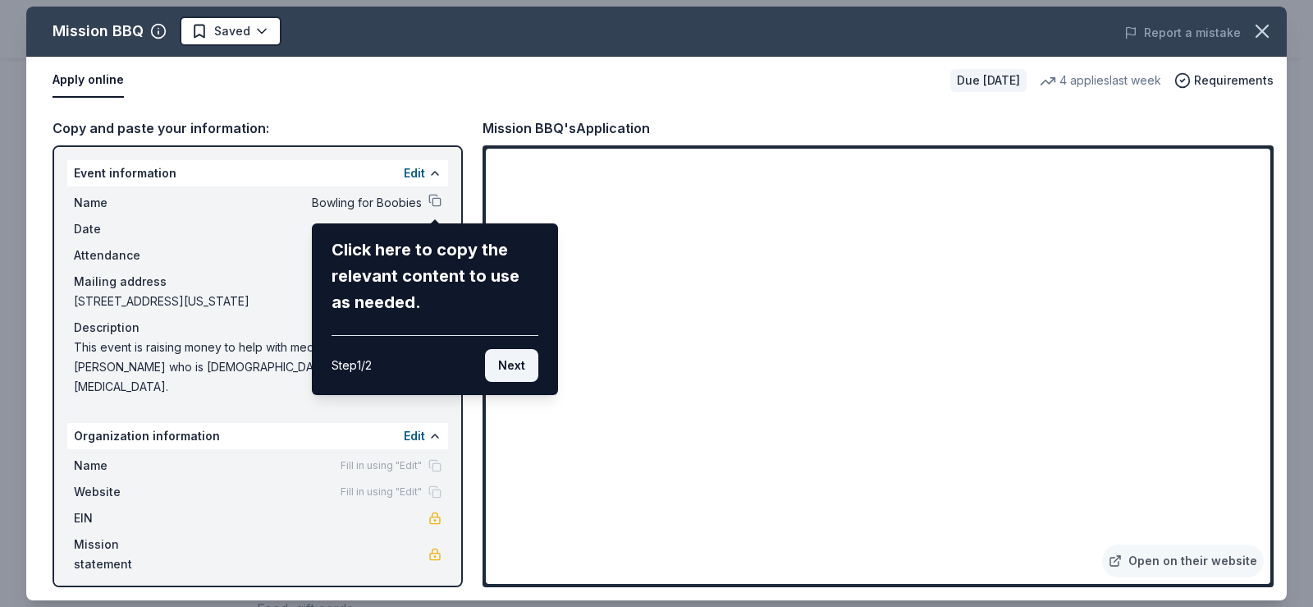
click at [514, 368] on button "Next" at bounding box center [511, 365] width 53 height 33
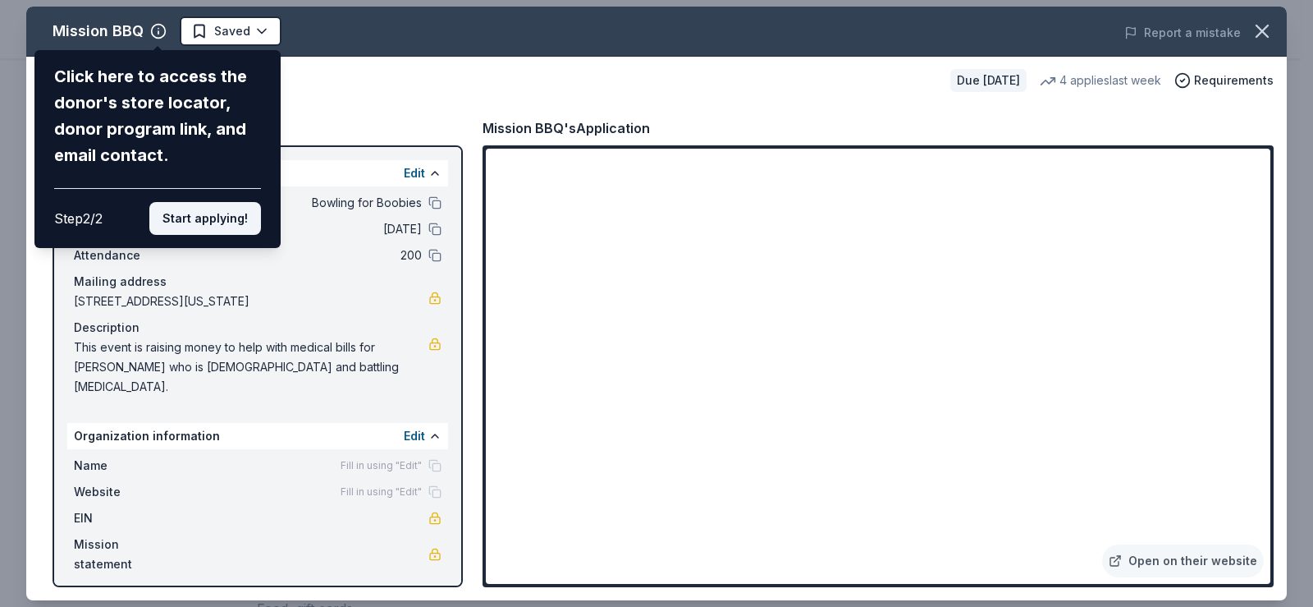
click at [204, 221] on button "Start applying!" at bounding box center [205, 218] width 112 height 33
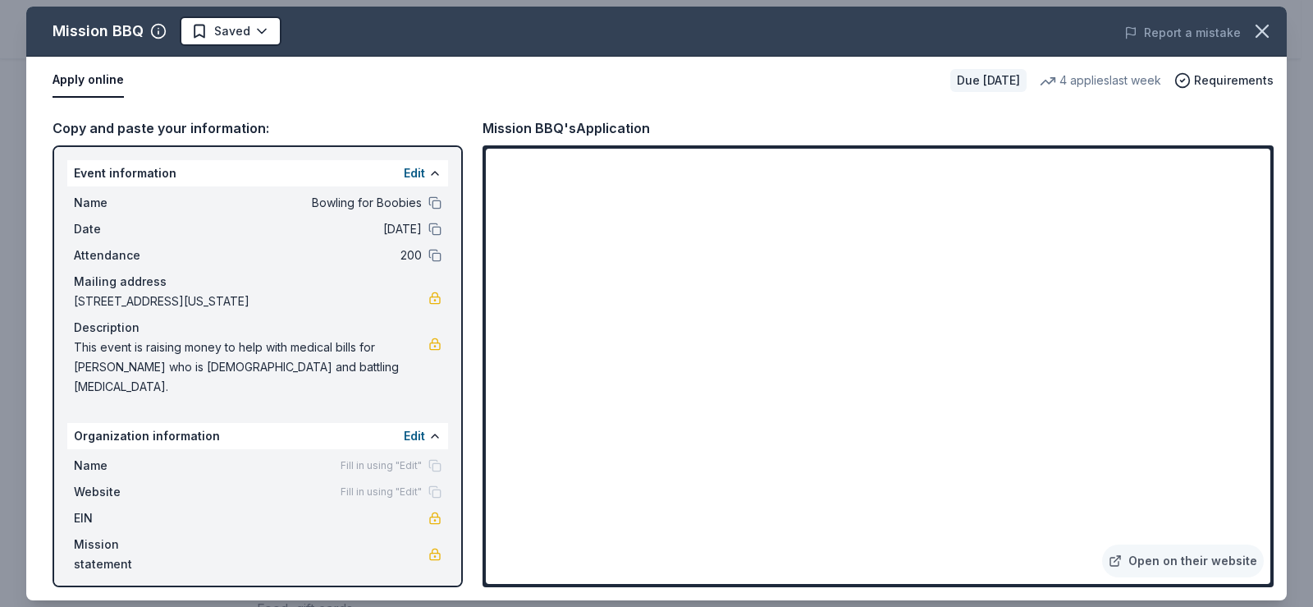
click at [109, 80] on button "Apply online" at bounding box center [88, 80] width 71 height 34
click at [436, 232] on button at bounding box center [434, 228] width 13 height 13
click at [436, 167] on button at bounding box center [434, 173] width 13 height 13
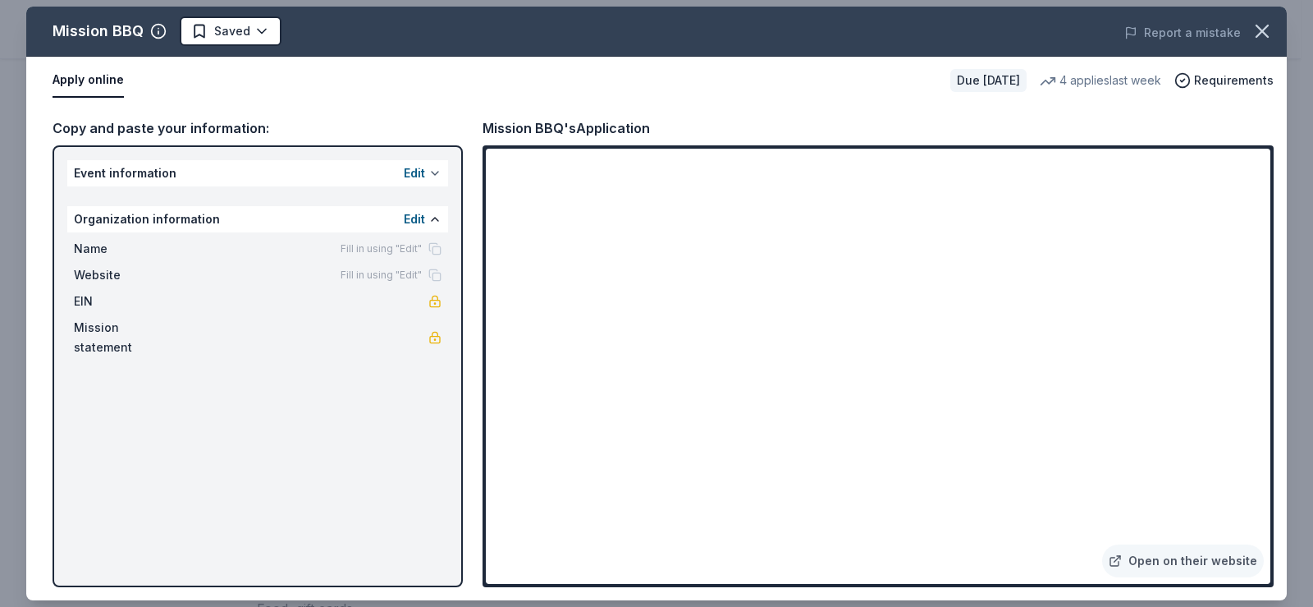
click at [436, 169] on button at bounding box center [434, 173] width 13 height 13
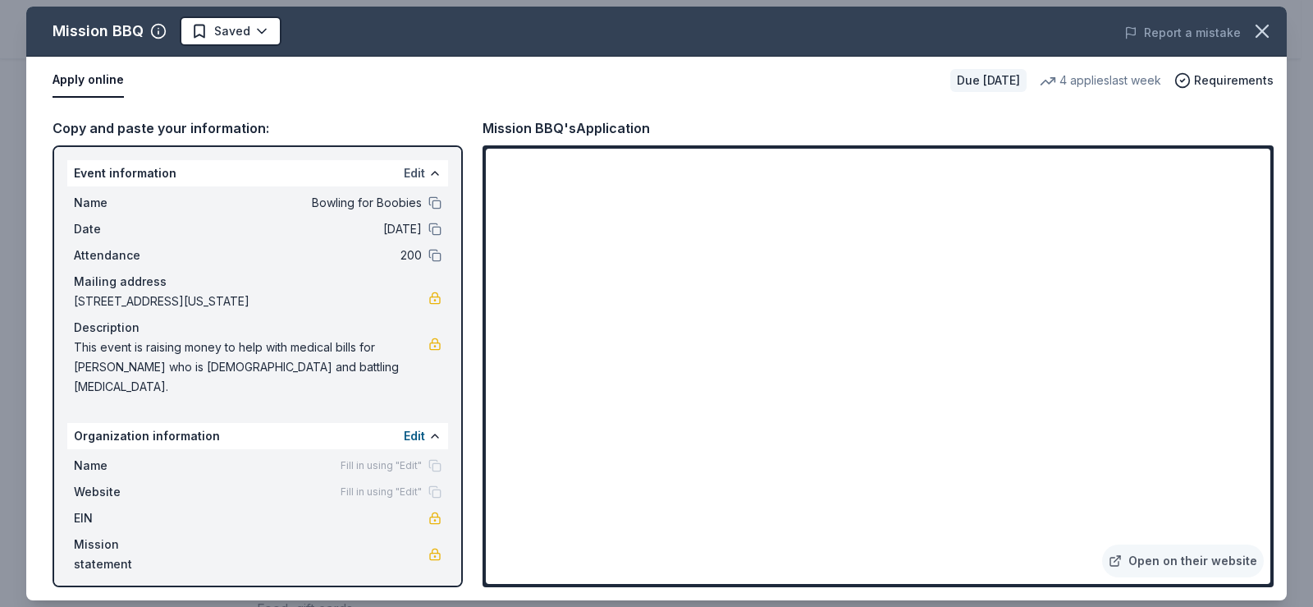
click at [410, 171] on button "Edit" at bounding box center [414, 173] width 21 height 20
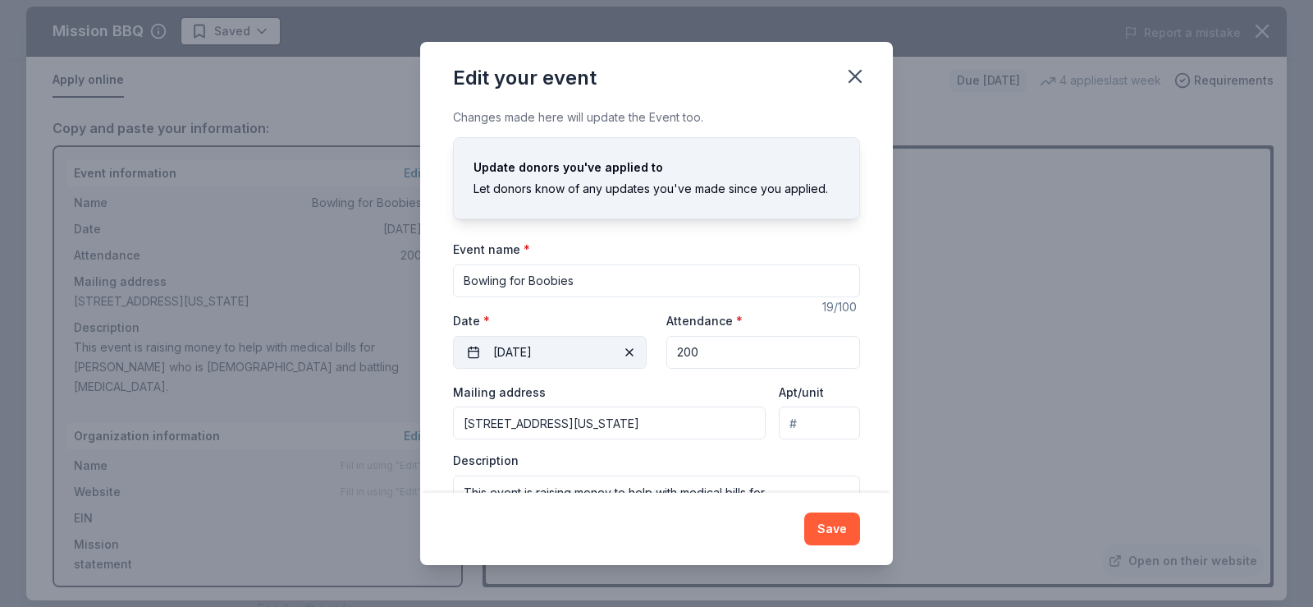
click at [532, 349] on button "10/11/2025" at bounding box center [550, 352] width 194 height 33
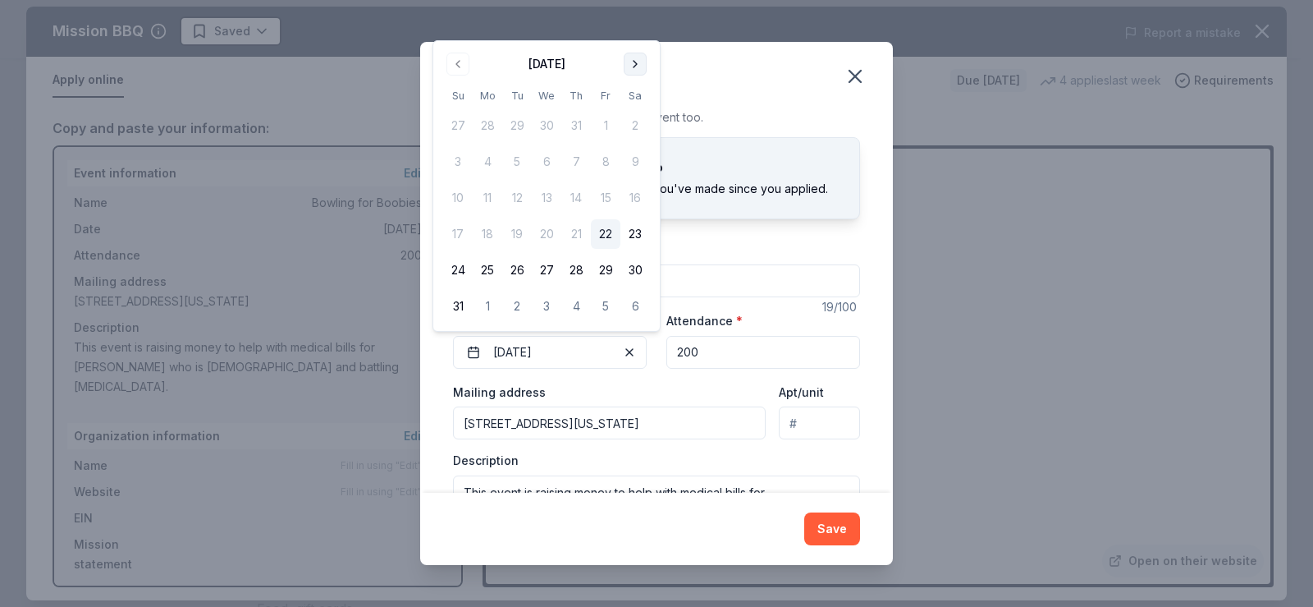
click at [634, 66] on button "Go to next month" at bounding box center [635, 64] width 23 height 23
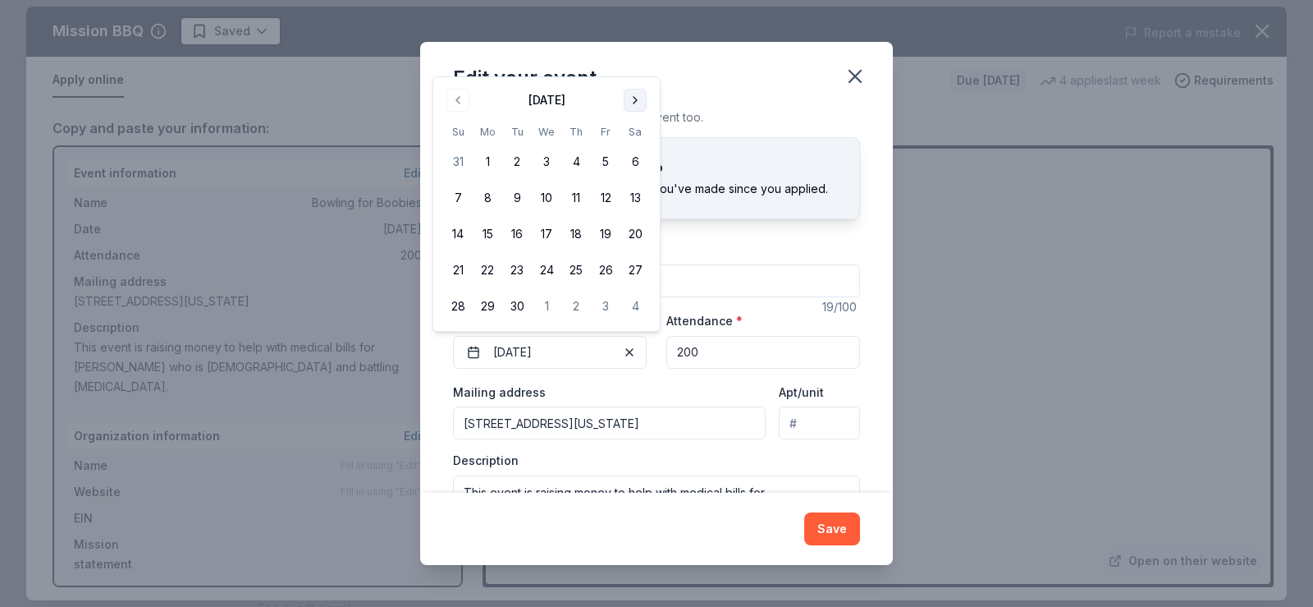
click at [634, 66] on div "Edit your event" at bounding box center [656, 75] width 473 height 66
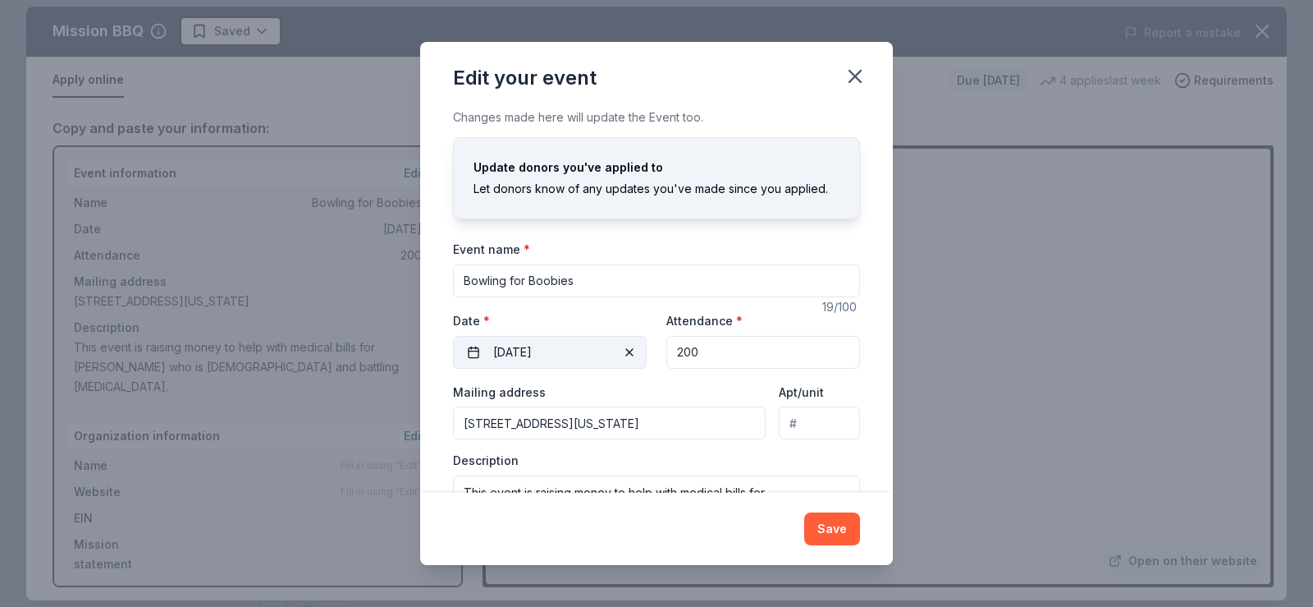
click at [515, 348] on button "10/11/2025" at bounding box center [550, 352] width 194 height 33
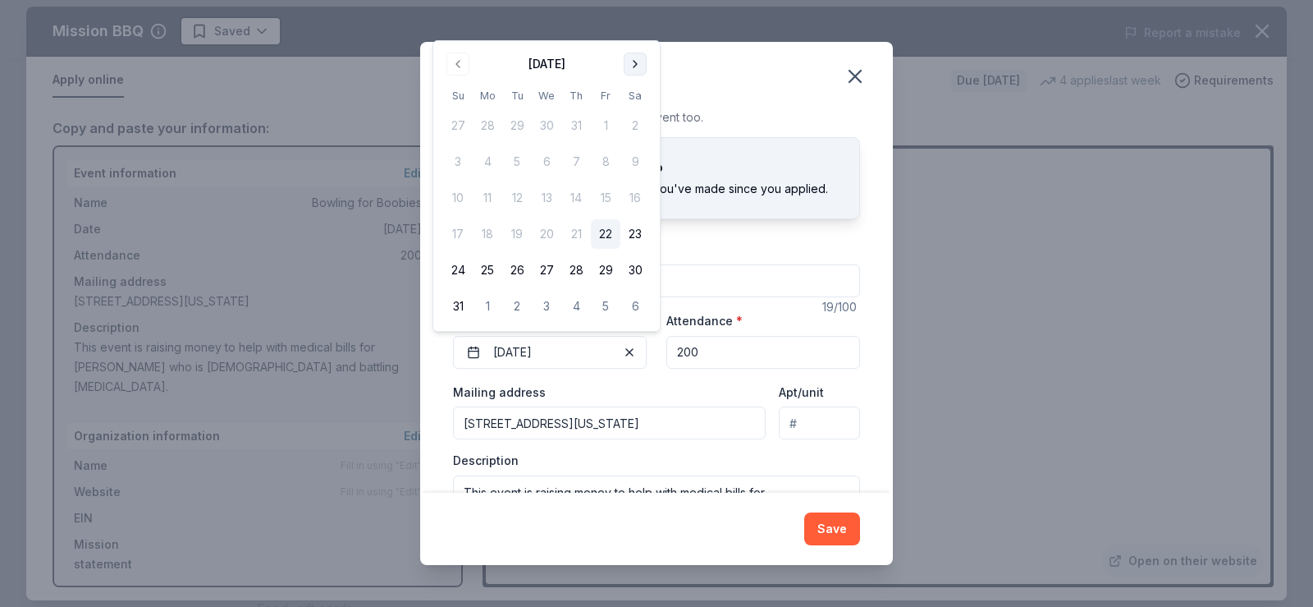
click at [630, 64] on button "Go to next month" at bounding box center [635, 64] width 23 height 23
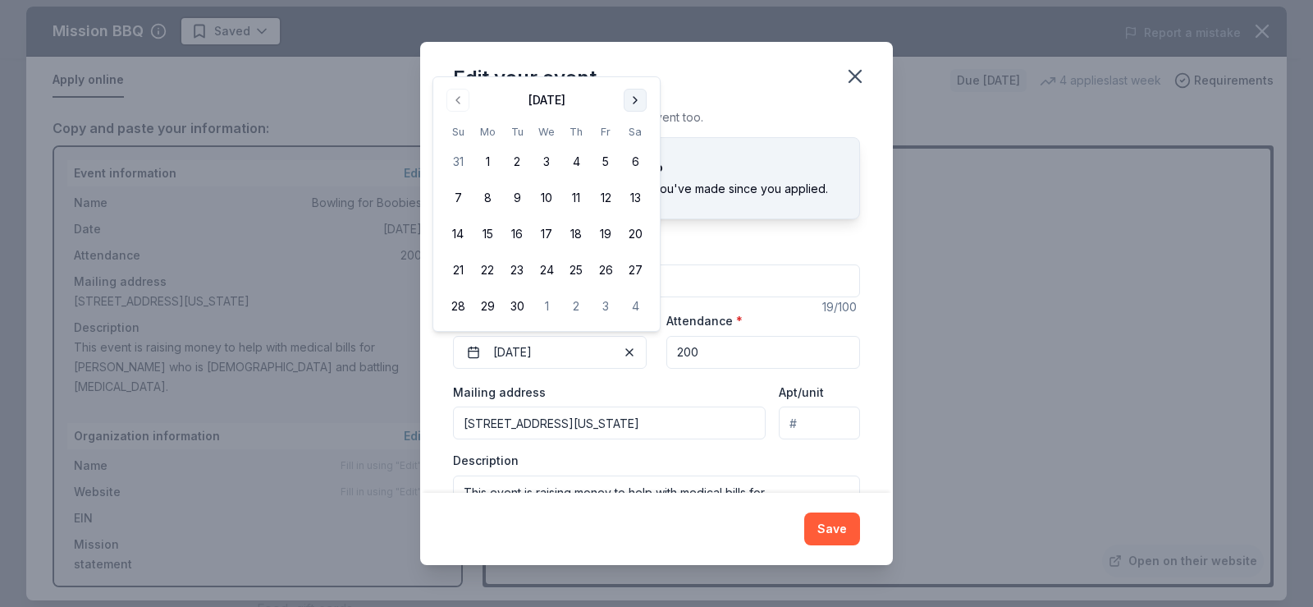
click at [631, 98] on button "Go to next month" at bounding box center [635, 100] width 23 height 23
click at [638, 236] on button "18" at bounding box center [635, 234] width 30 height 30
click at [832, 524] on button "Save" at bounding box center [832, 528] width 56 height 33
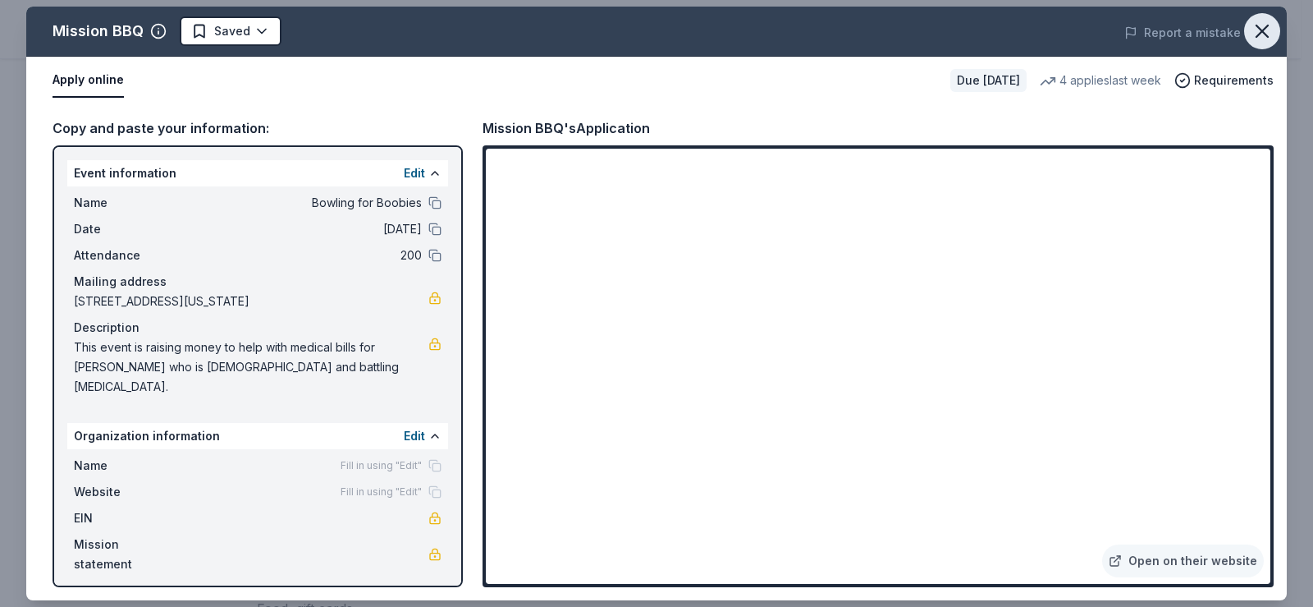
click at [1265, 31] on icon "button" at bounding box center [1262, 31] width 23 height 23
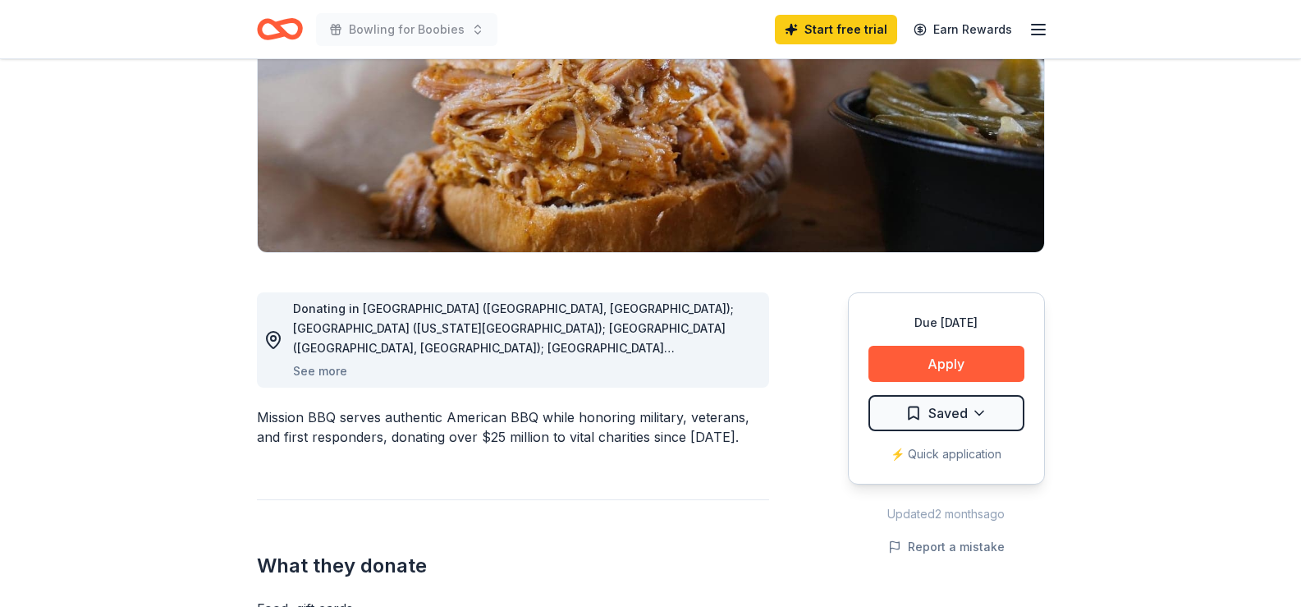
scroll to position [0, 0]
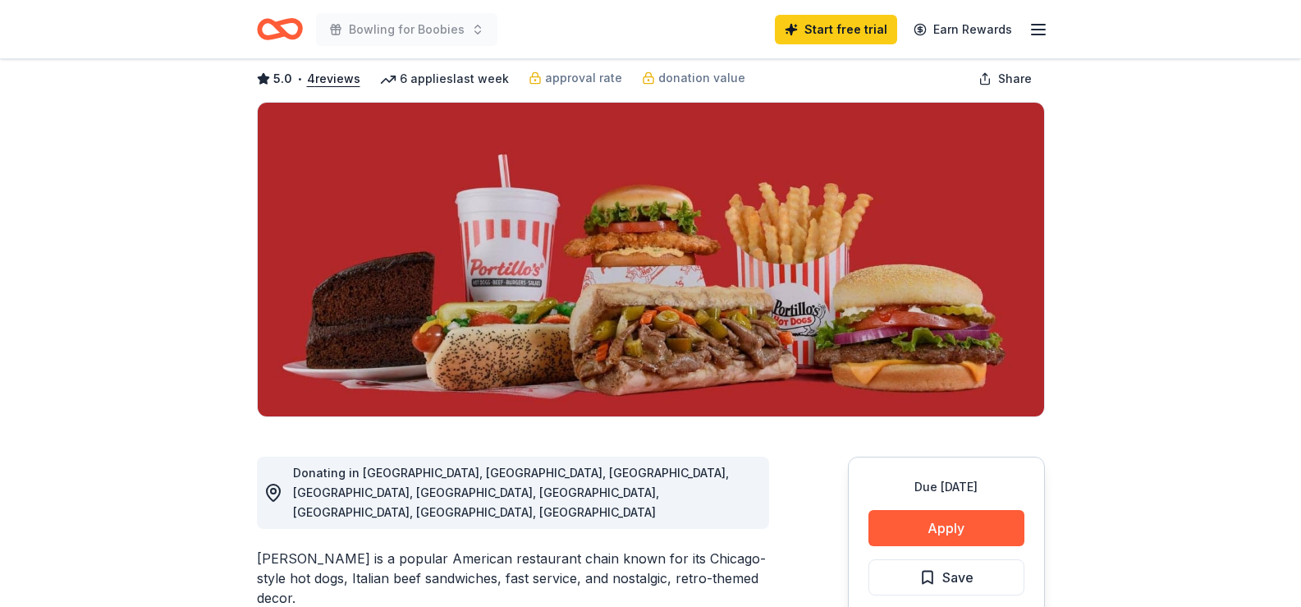
scroll to position [164, 0]
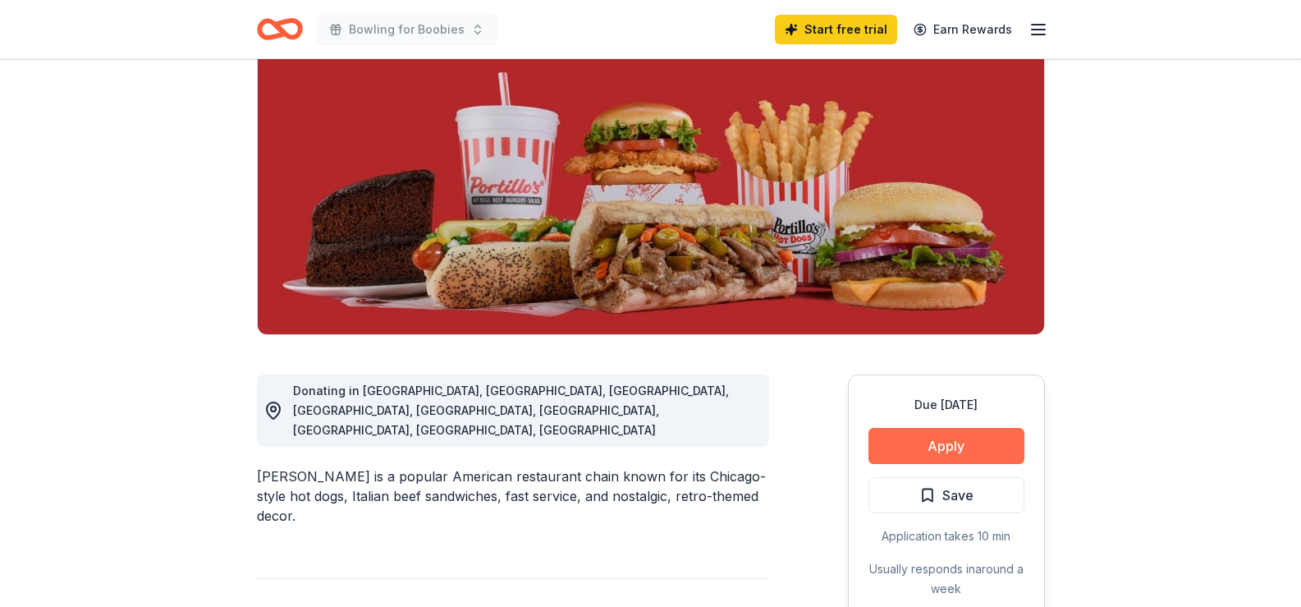
click at [952, 441] on button "Apply" at bounding box center [946, 446] width 156 height 36
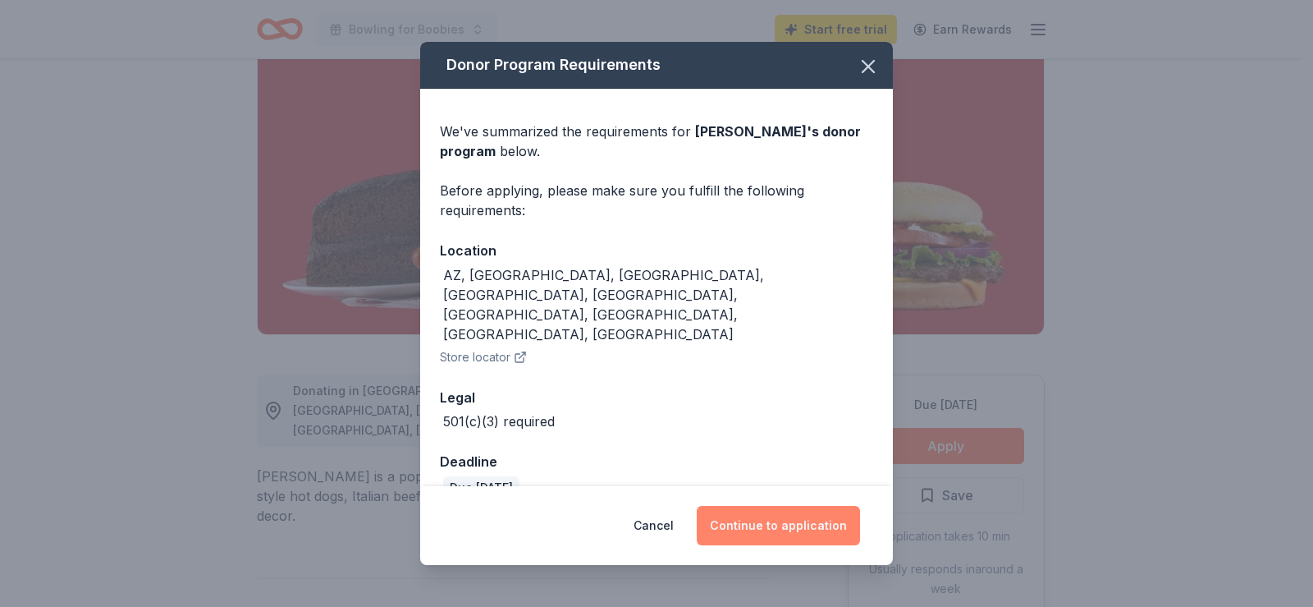
click at [813, 516] on button "Continue to application" at bounding box center [778, 525] width 163 height 39
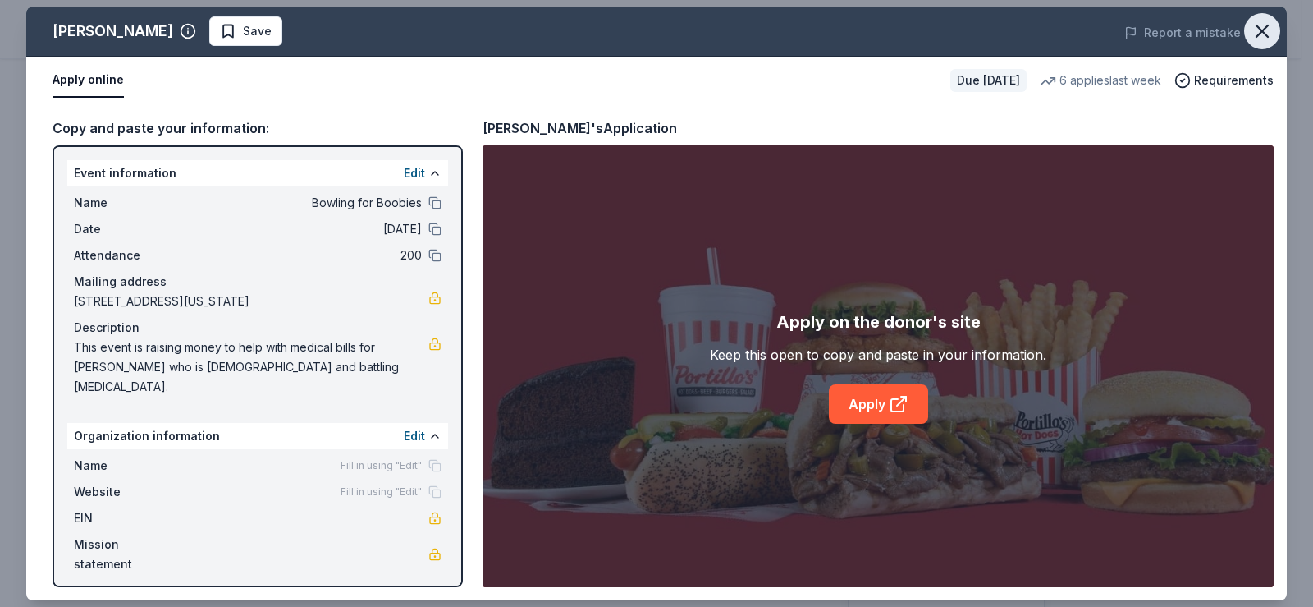
click at [1265, 27] on icon "button" at bounding box center [1262, 31] width 23 height 23
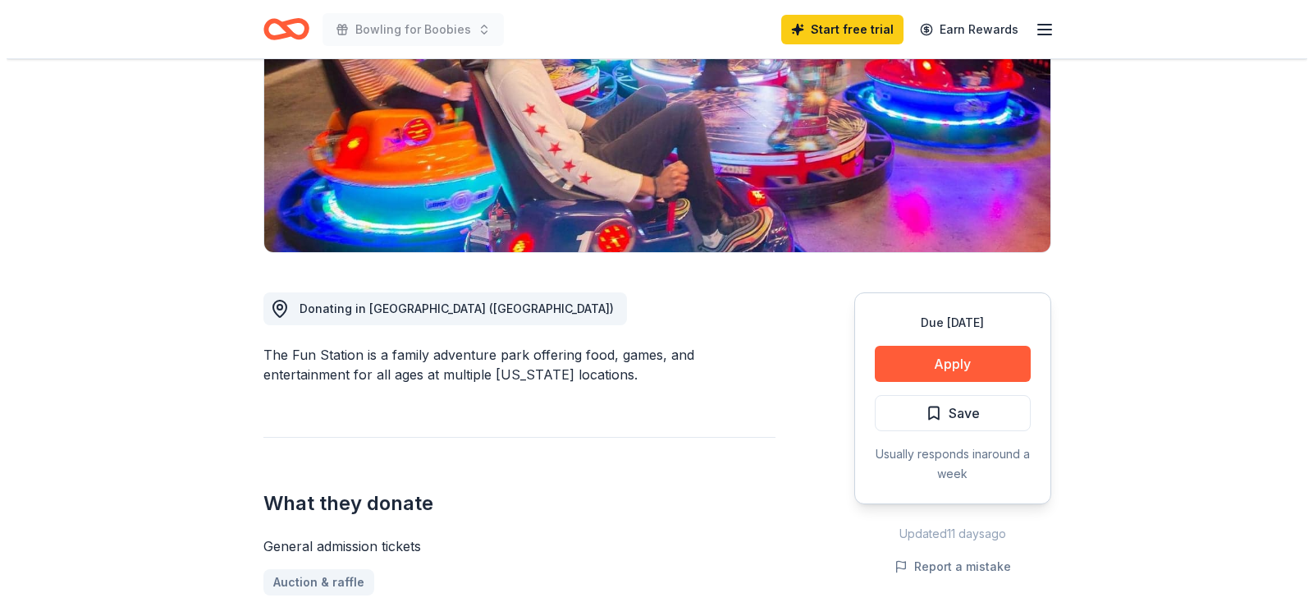
scroll to position [328, 0]
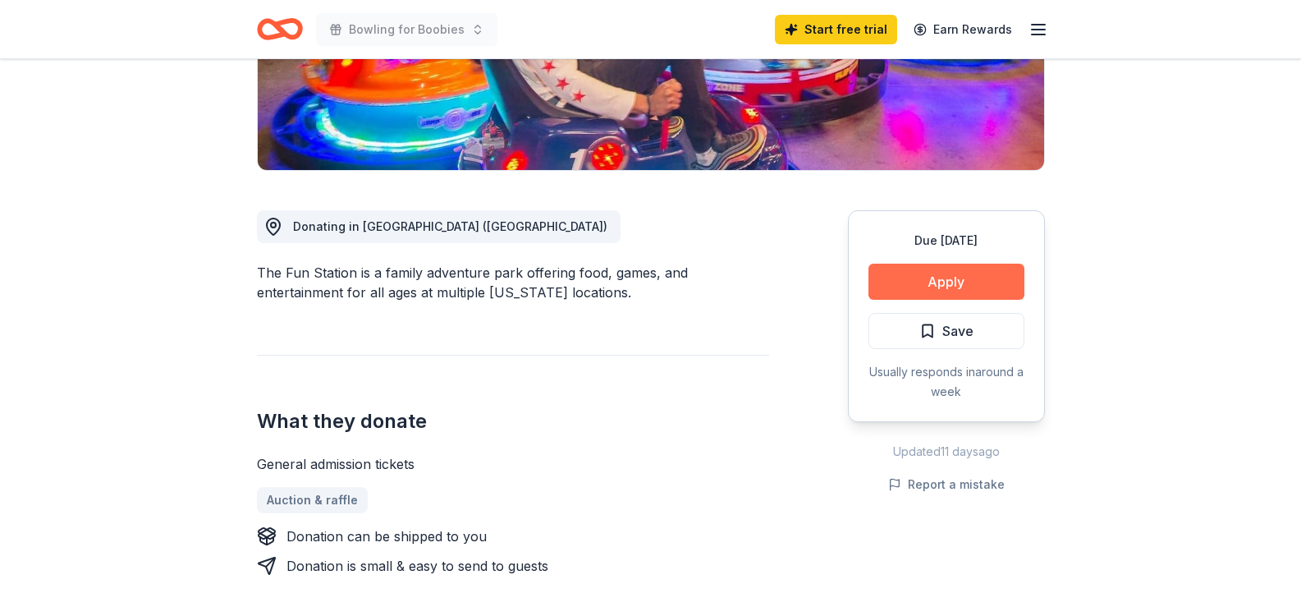
click at [928, 277] on button "Apply" at bounding box center [946, 281] width 156 height 36
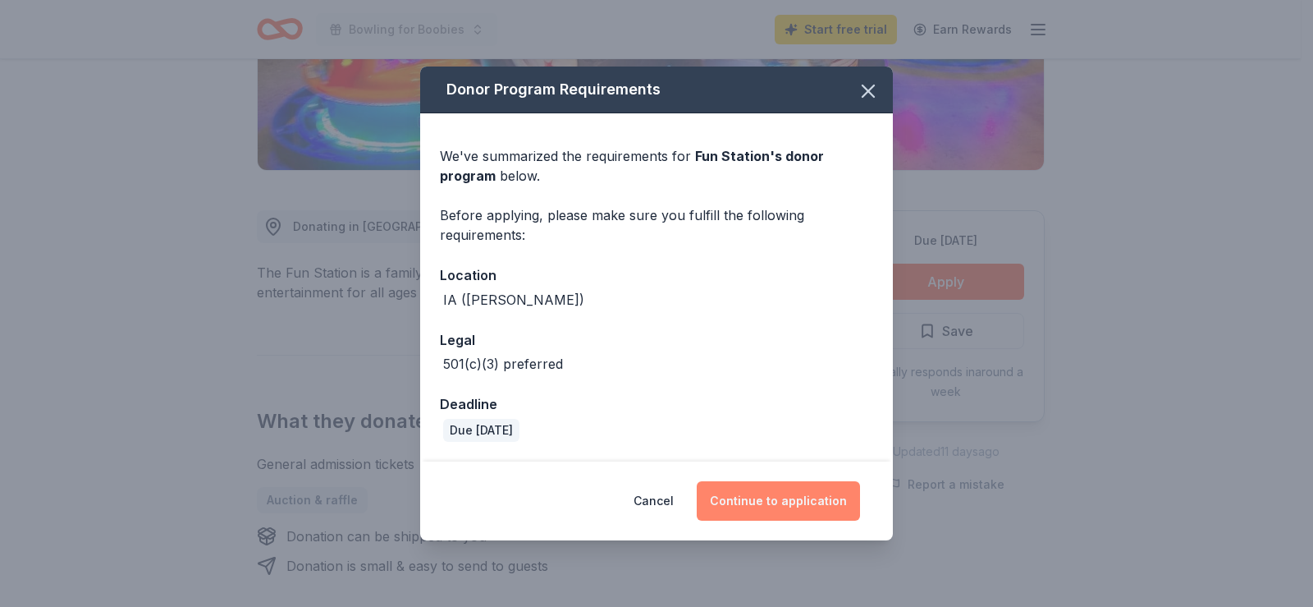
click at [804, 496] on button "Continue to application" at bounding box center [778, 500] width 163 height 39
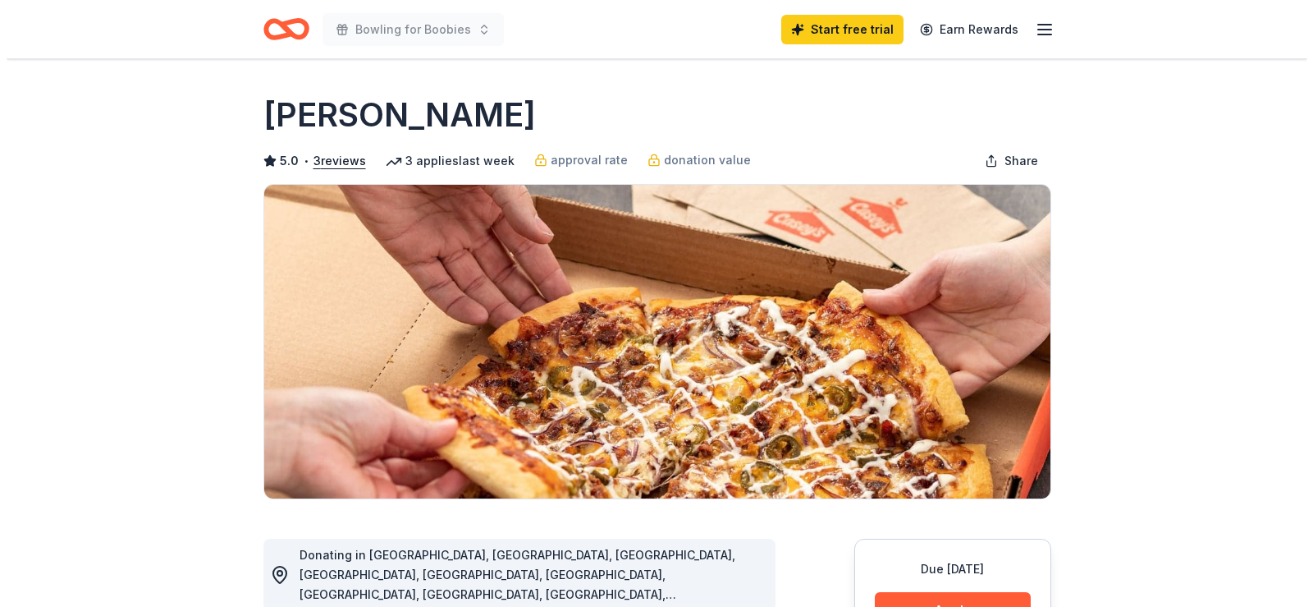
scroll to position [246, 0]
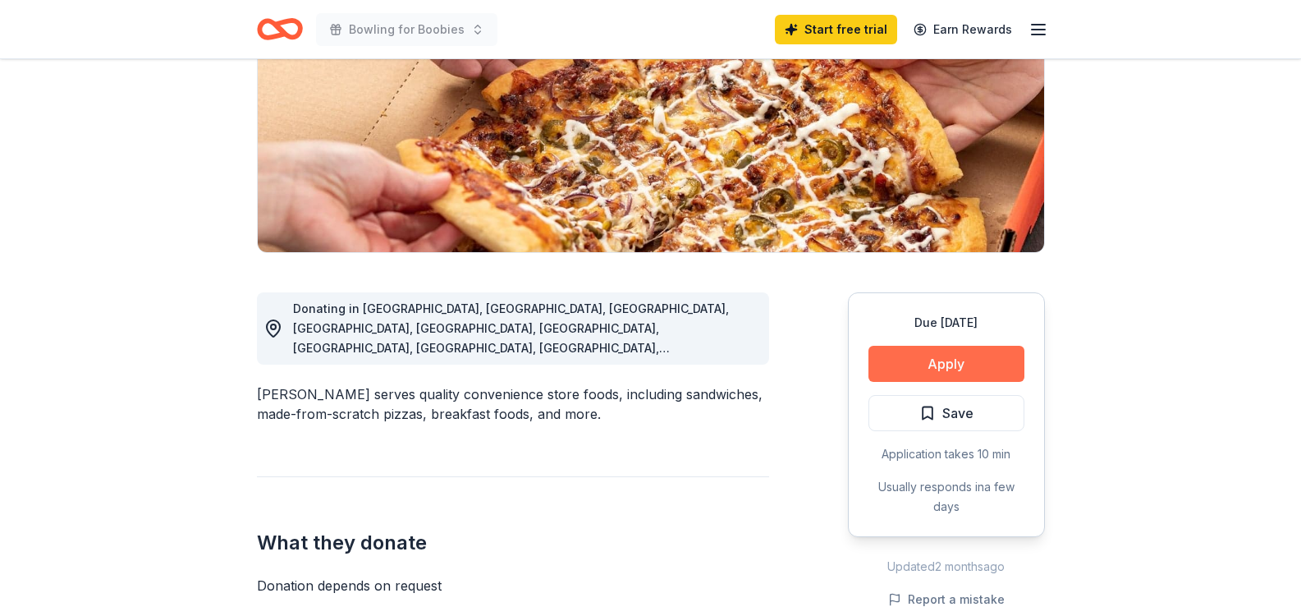
click at [945, 365] on button "Apply" at bounding box center [946, 364] width 156 height 36
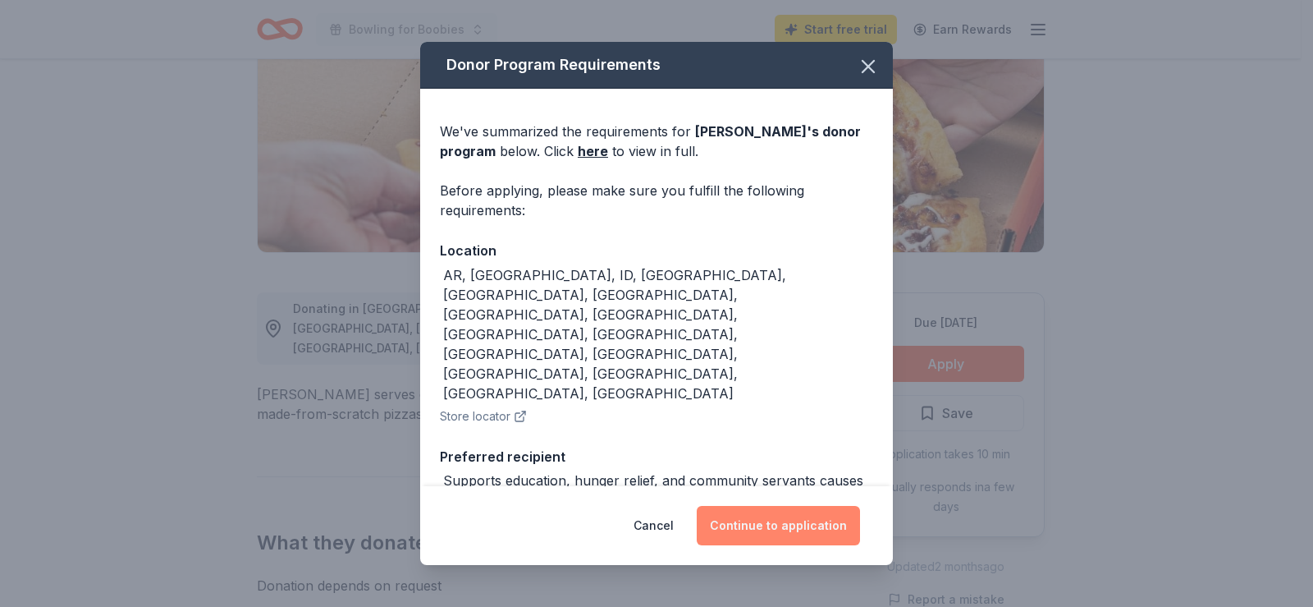
click at [794, 524] on button "Continue to application" at bounding box center [778, 525] width 163 height 39
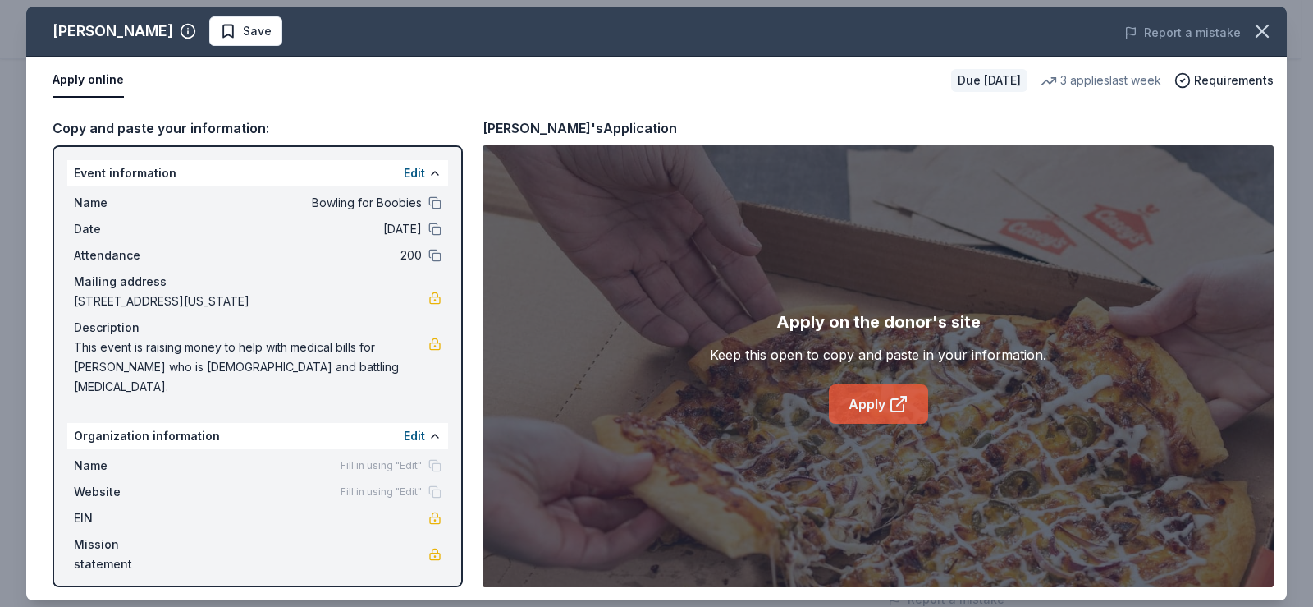
click at [875, 406] on link "Apply" at bounding box center [878, 403] width 99 height 39
click at [1209, 75] on span "Requirements" at bounding box center [1234, 81] width 80 height 20
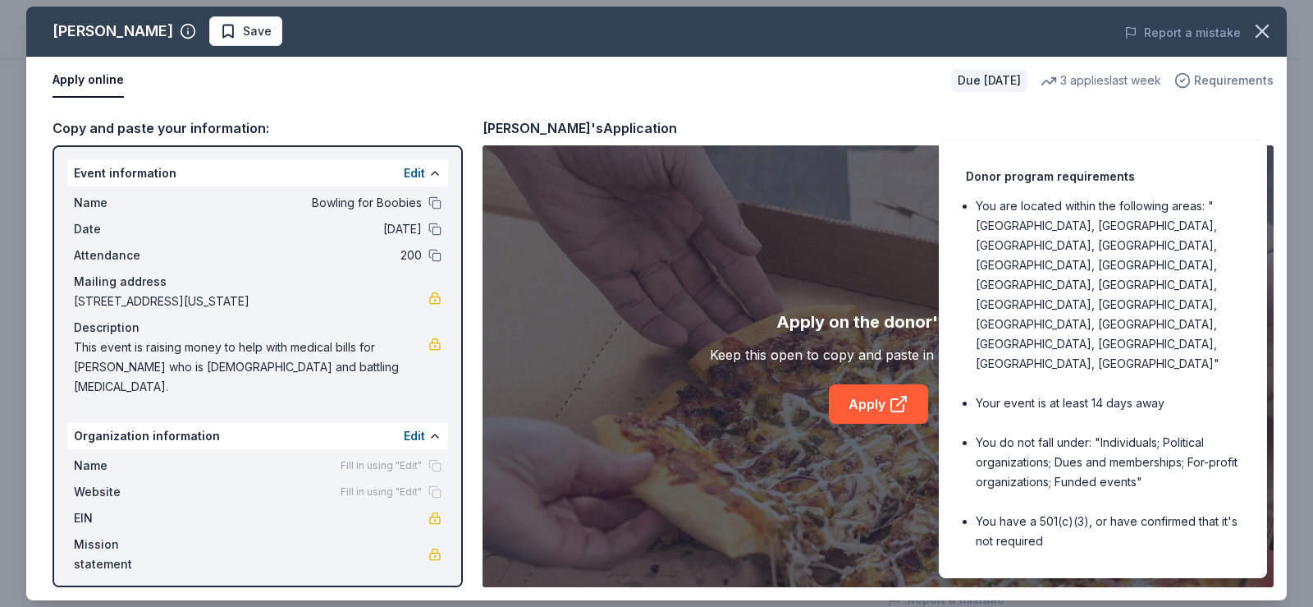
click at [1209, 75] on span "Requirements" at bounding box center [1234, 81] width 80 height 20
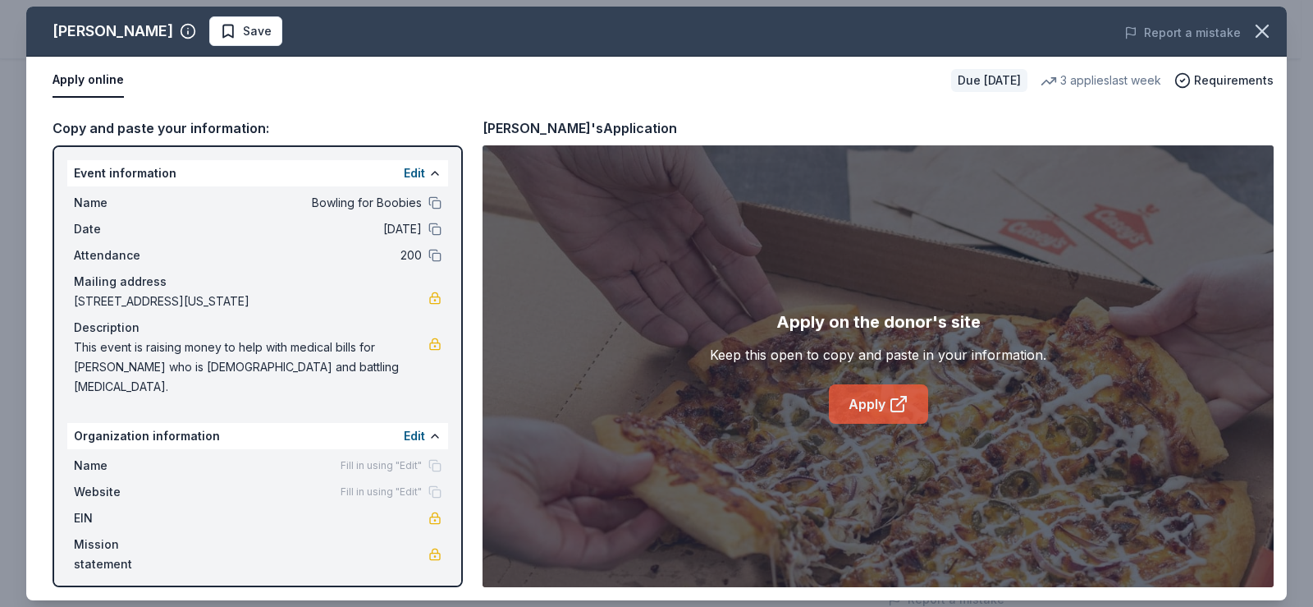
click at [886, 405] on link "Apply" at bounding box center [878, 403] width 99 height 39
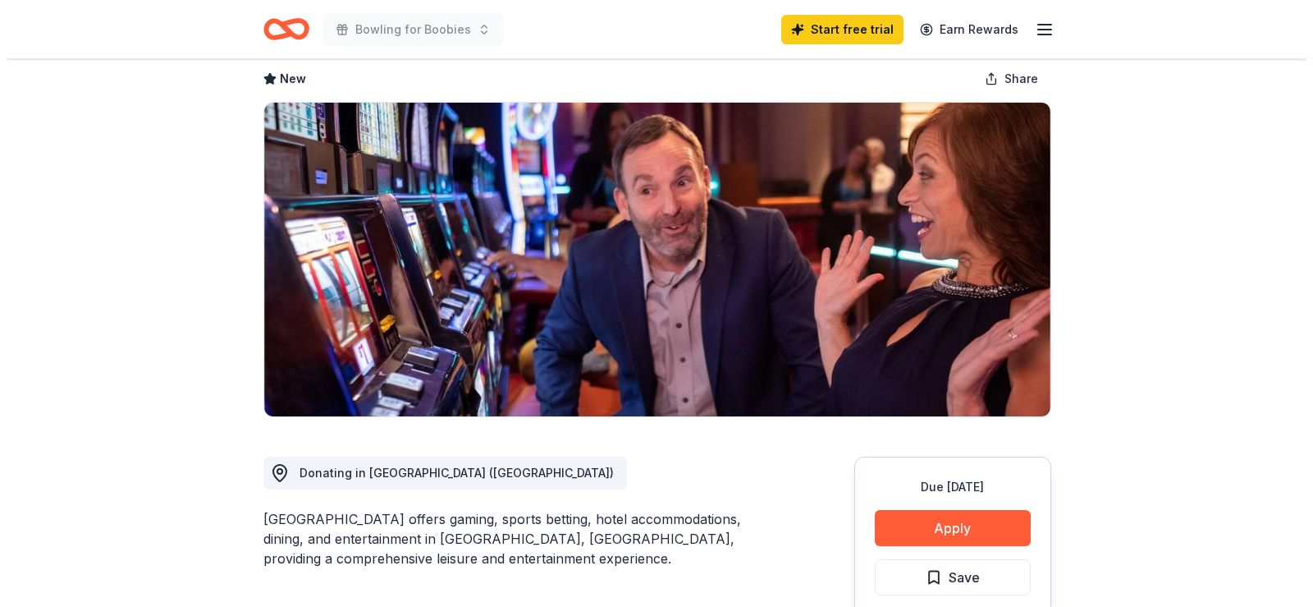
scroll to position [328, 0]
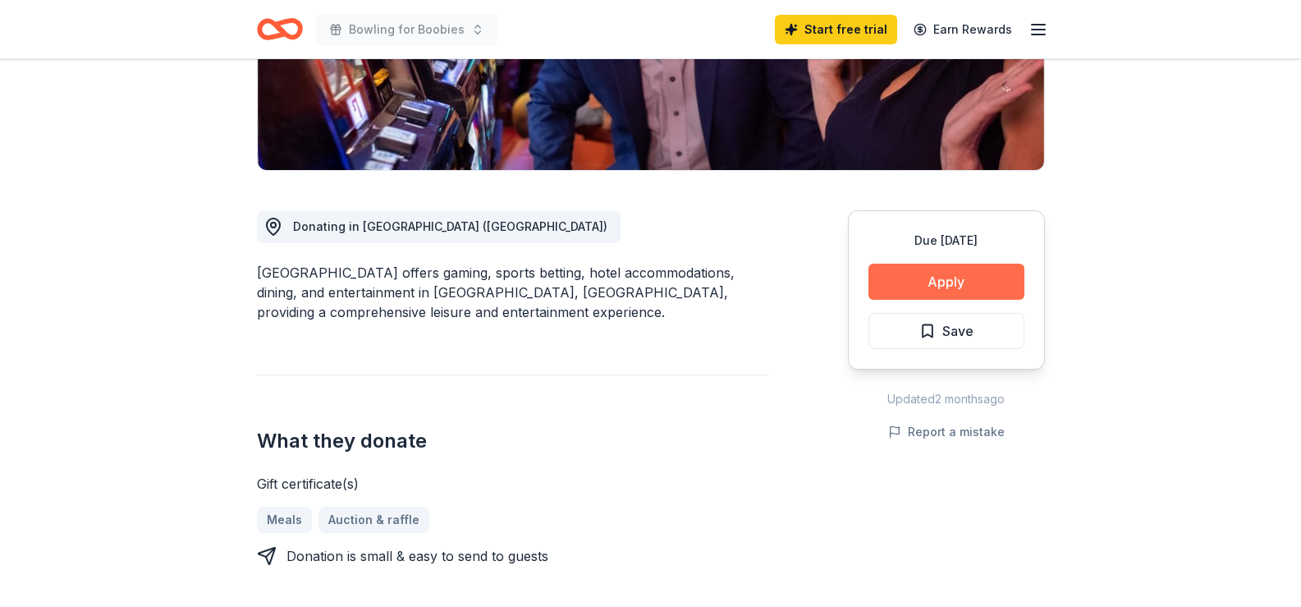
click at [945, 288] on button "Apply" at bounding box center [946, 281] width 156 height 36
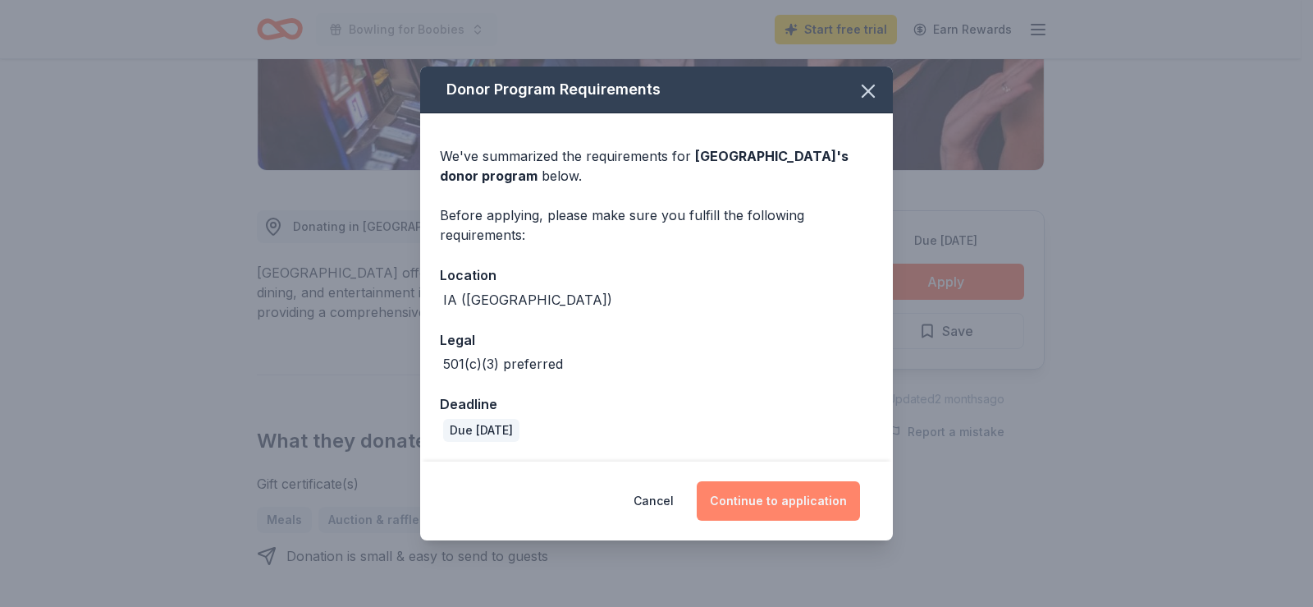
click at [792, 496] on button "Continue to application" at bounding box center [778, 500] width 163 height 39
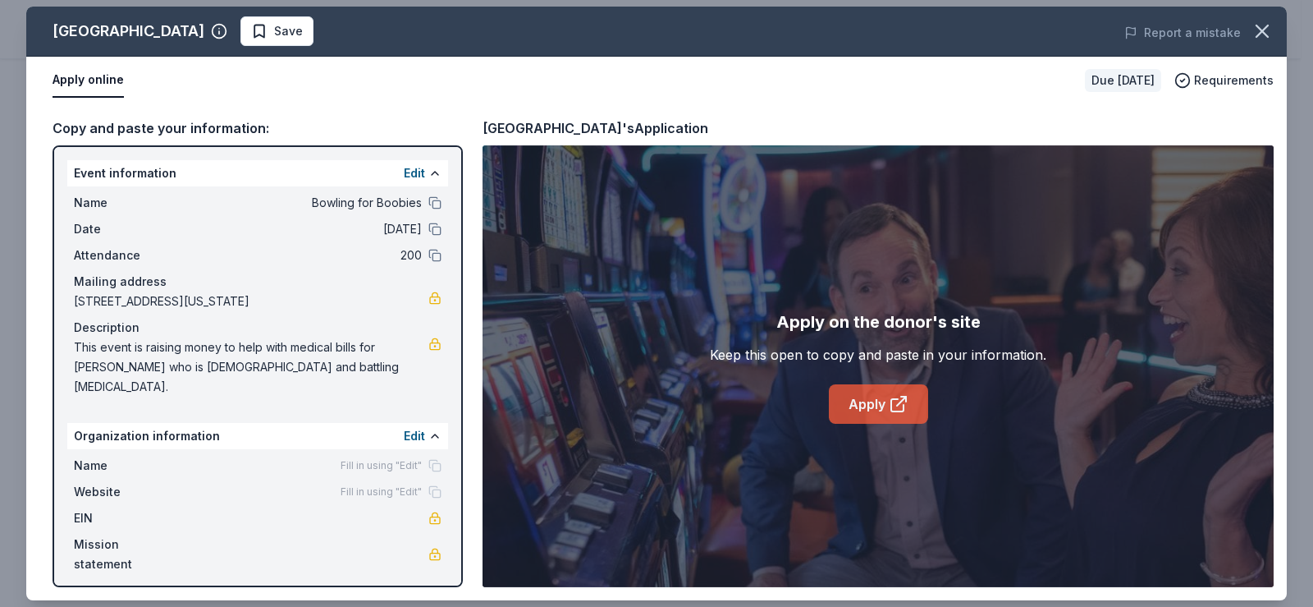
click at [879, 416] on link "Apply" at bounding box center [878, 403] width 99 height 39
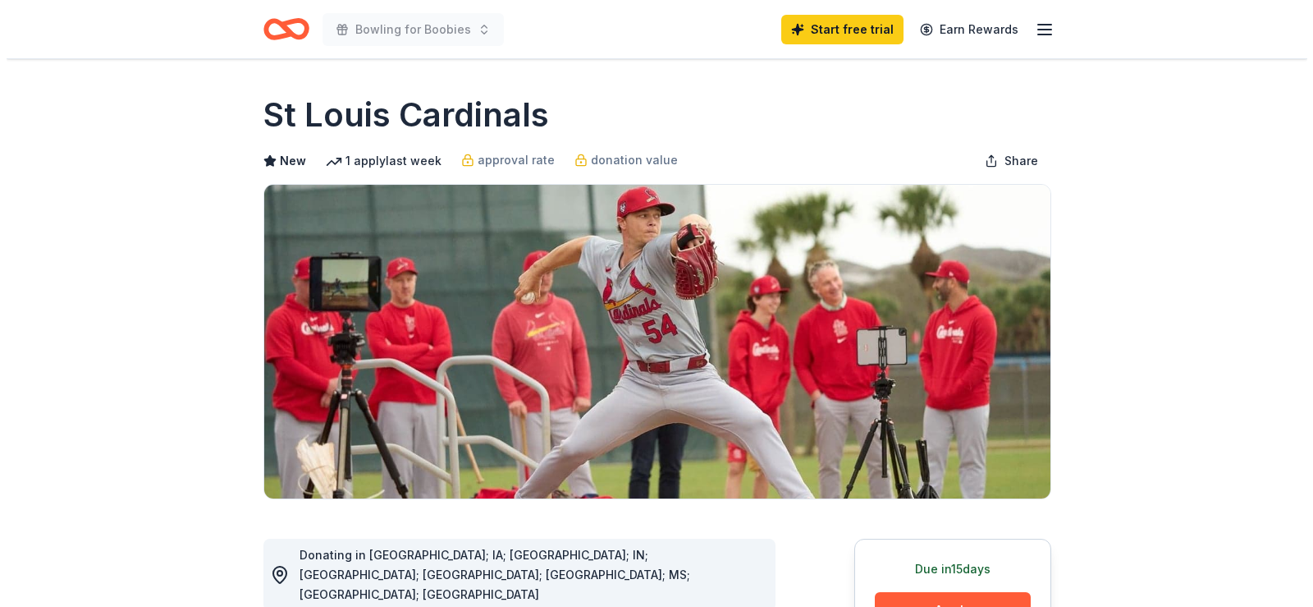
scroll to position [164, 0]
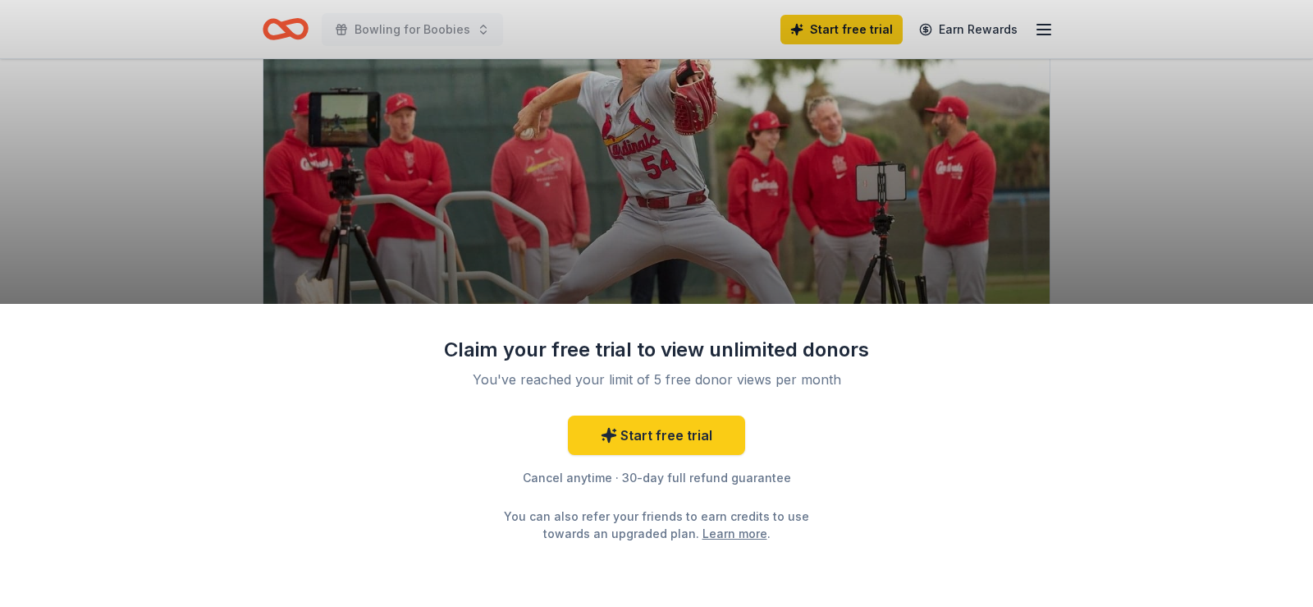
click at [1077, 253] on div "Claim your free trial to view unlimited donors You've reached your limit of 5 f…" at bounding box center [656, 303] width 1313 height 607
click at [706, 256] on div "Claim your free trial to view unlimited donors You've reached your limit of 5 f…" at bounding box center [656, 303] width 1313 height 607
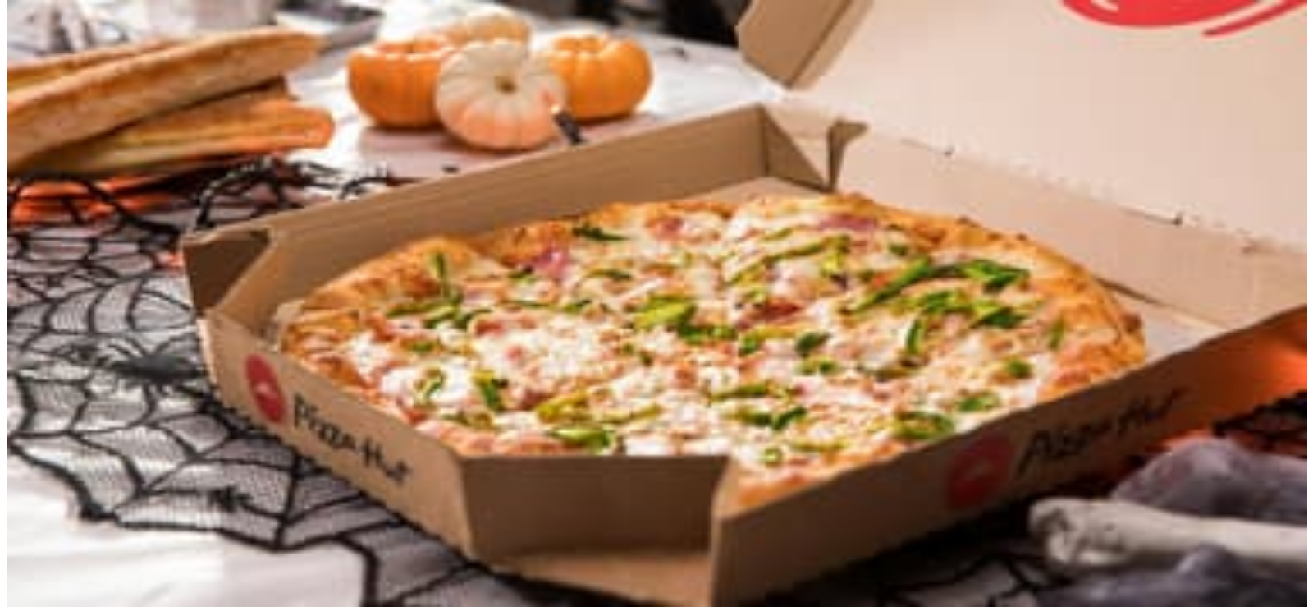
scroll to position [164, 0]
